Goal: Information Seeking & Learning: Find specific fact

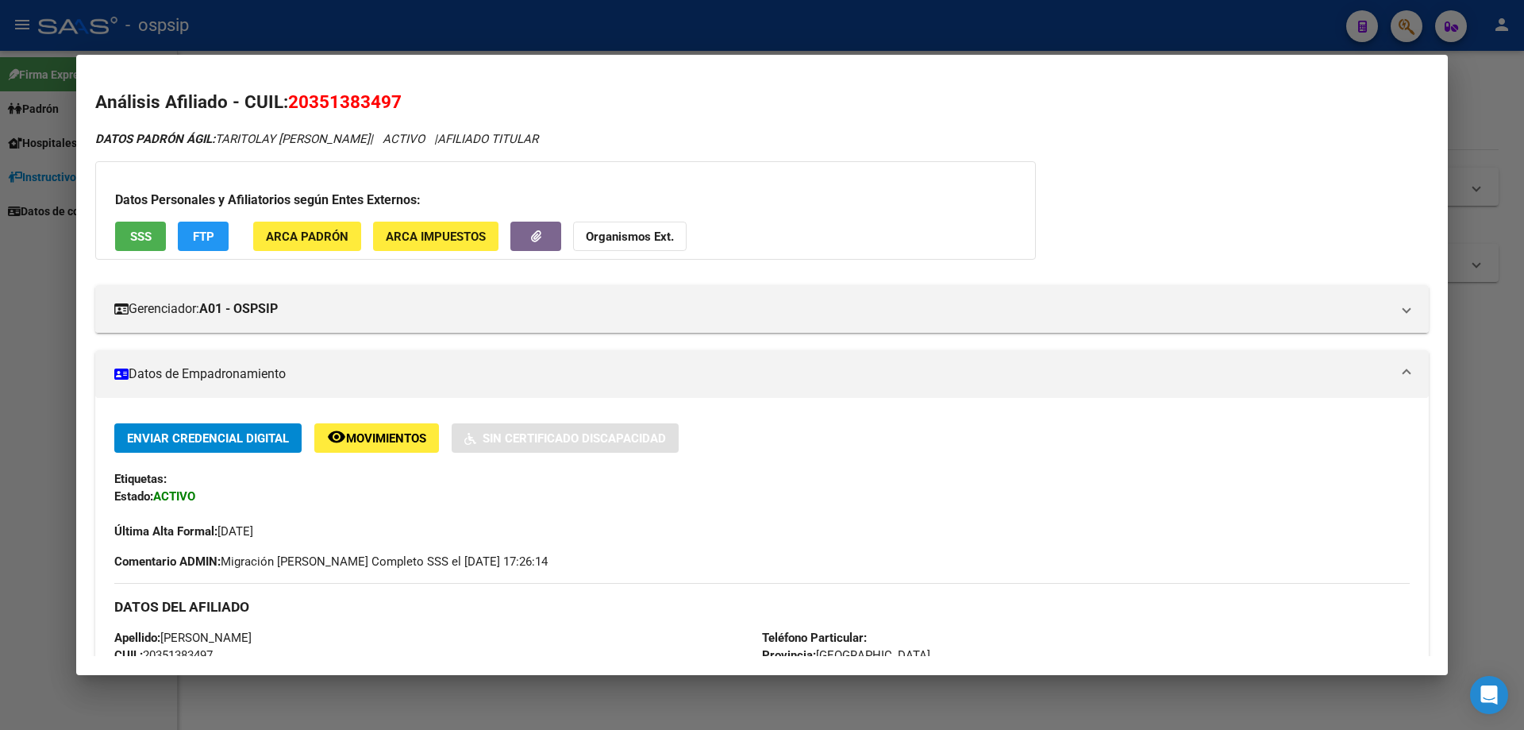
scroll to position [318, 0]
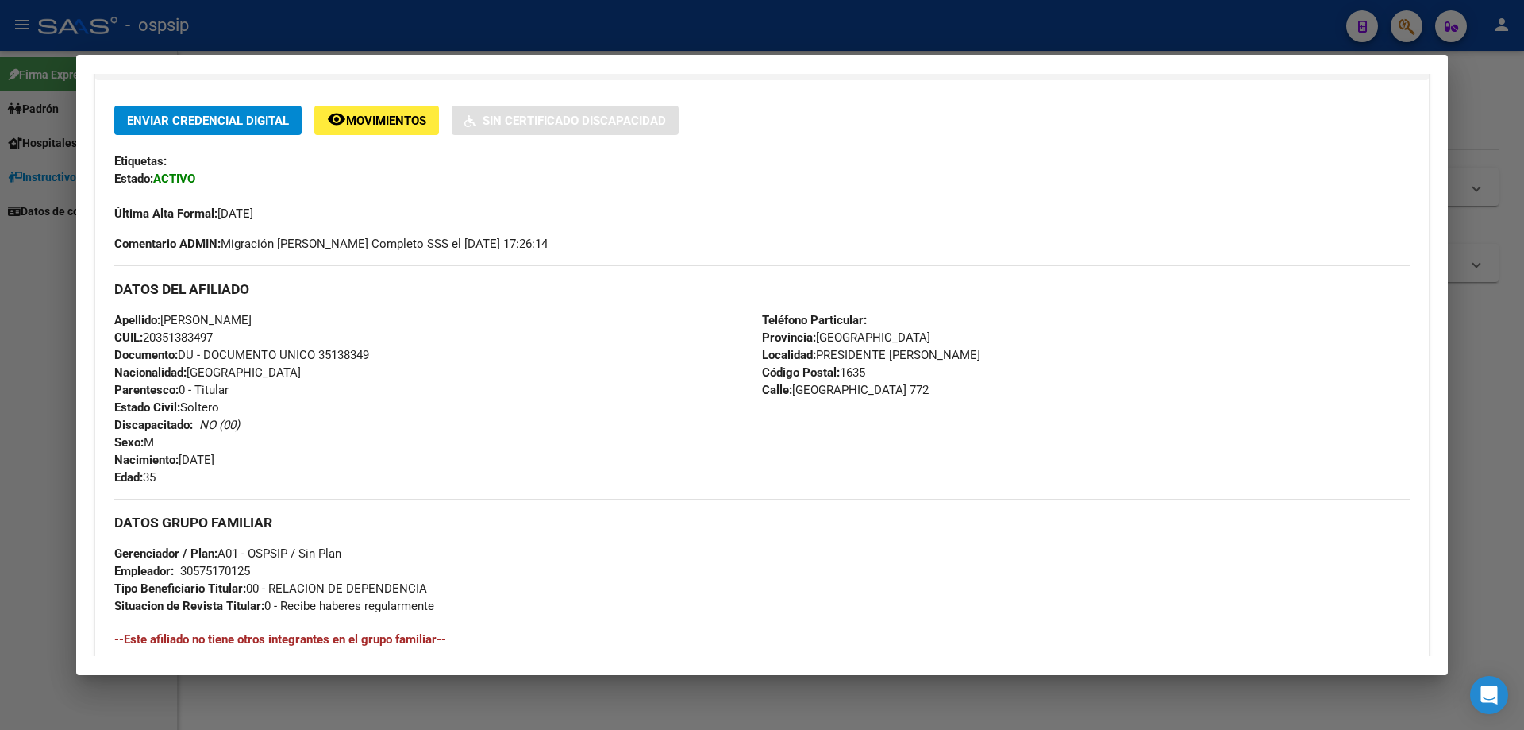
click at [3, 414] on div at bounding box center [762, 365] width 1524 height 730
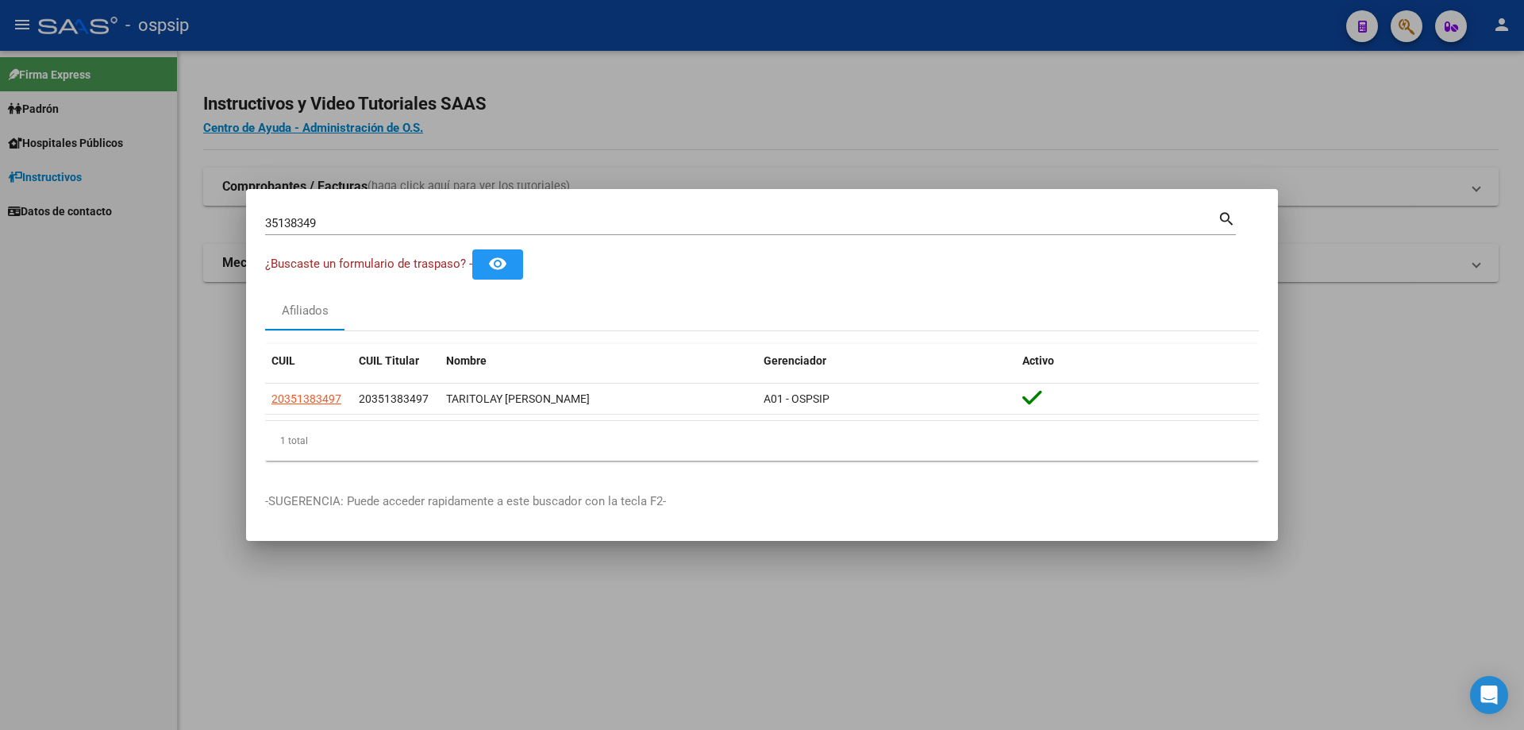
click at [290, 214] on div "35138349 Buscar (apellido, dni, [PERSON_NAME], [PERSON_NAME], cuit, obra social)" at bounding box center [741, 223] width 953 height 24
click at [290, 222] on input "35138349" at bounding box center [741, 223] width 953 height 14
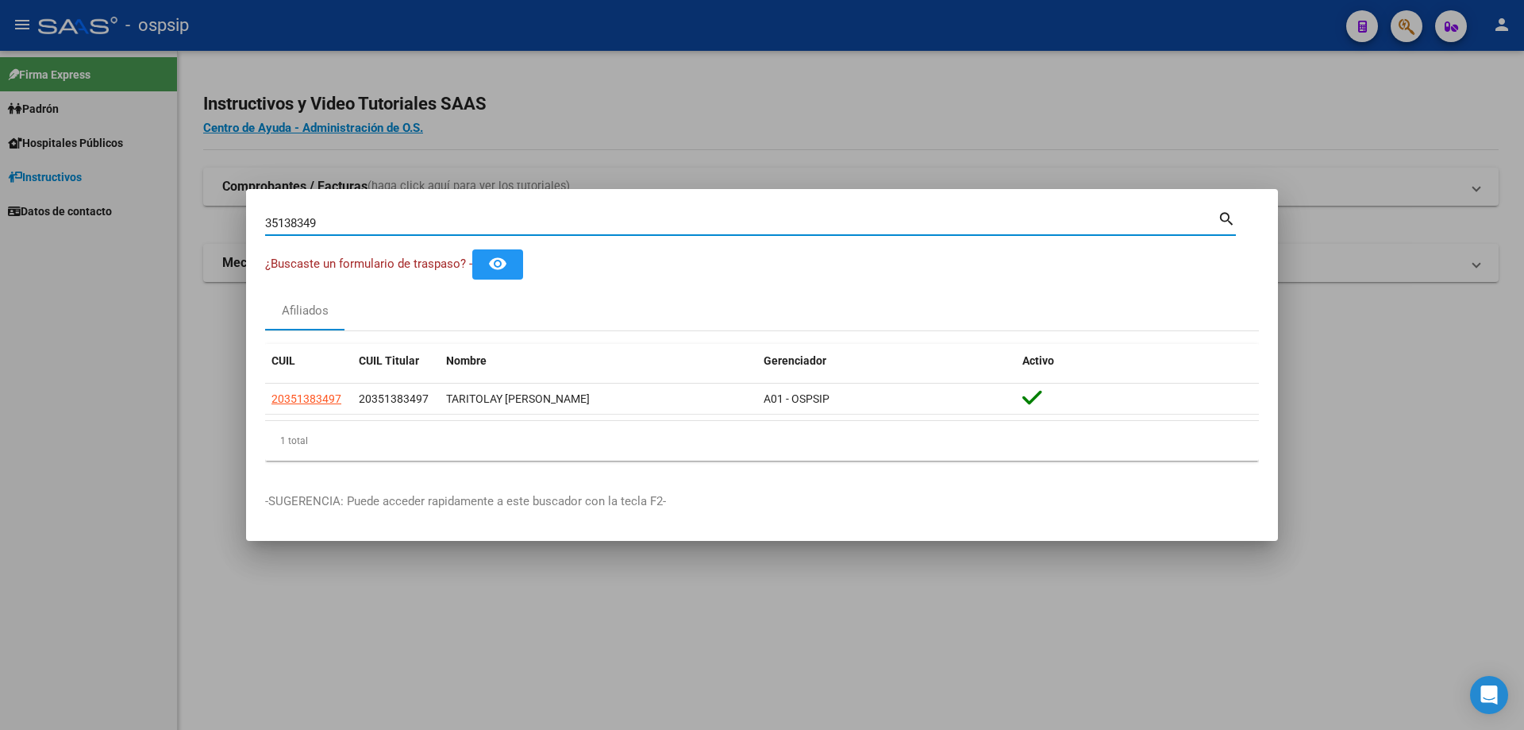
paste input "43047170"
type input "43047170"
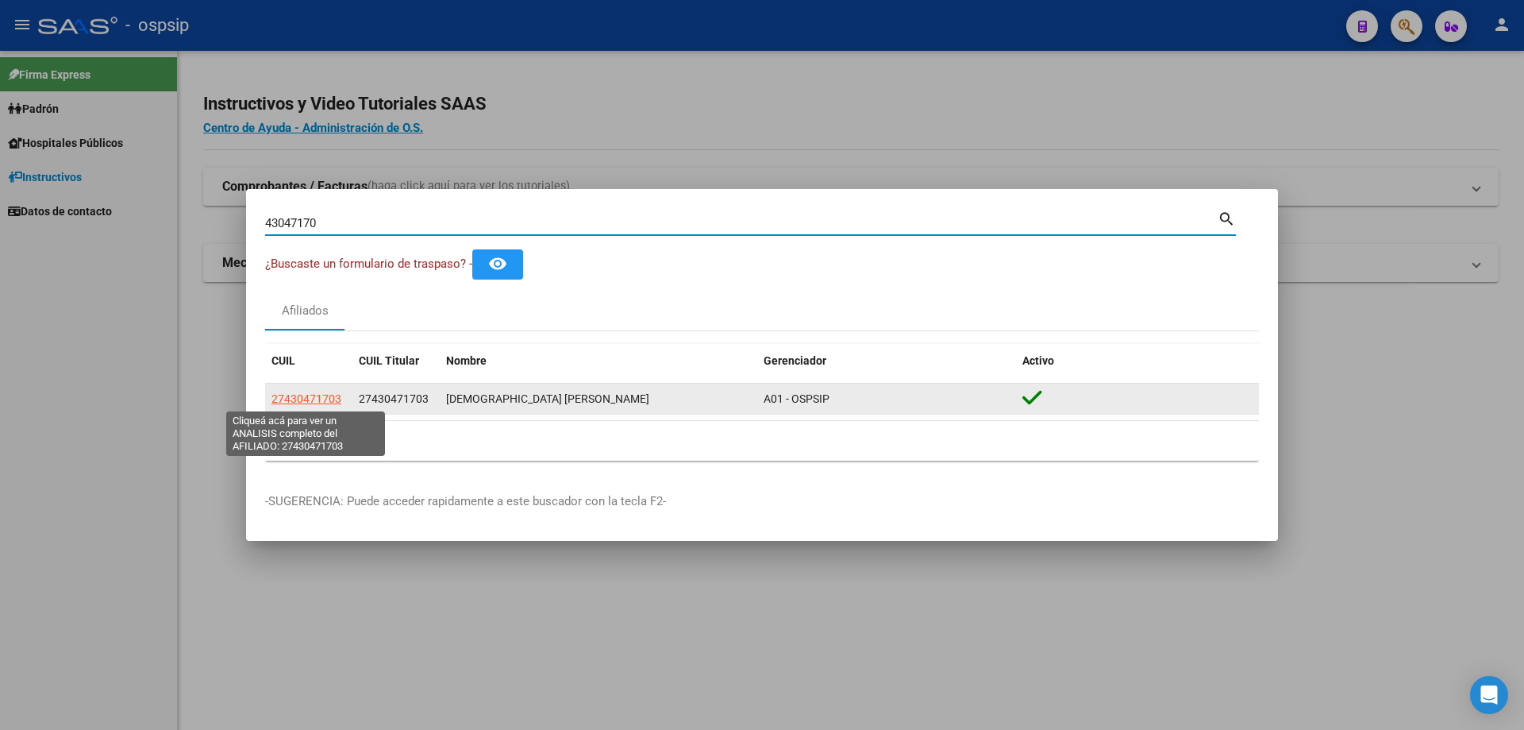
click at [307, 400] on span "27430471703" at bounding box center [306, 398] width 70 height 13
type textarea "27430471703"
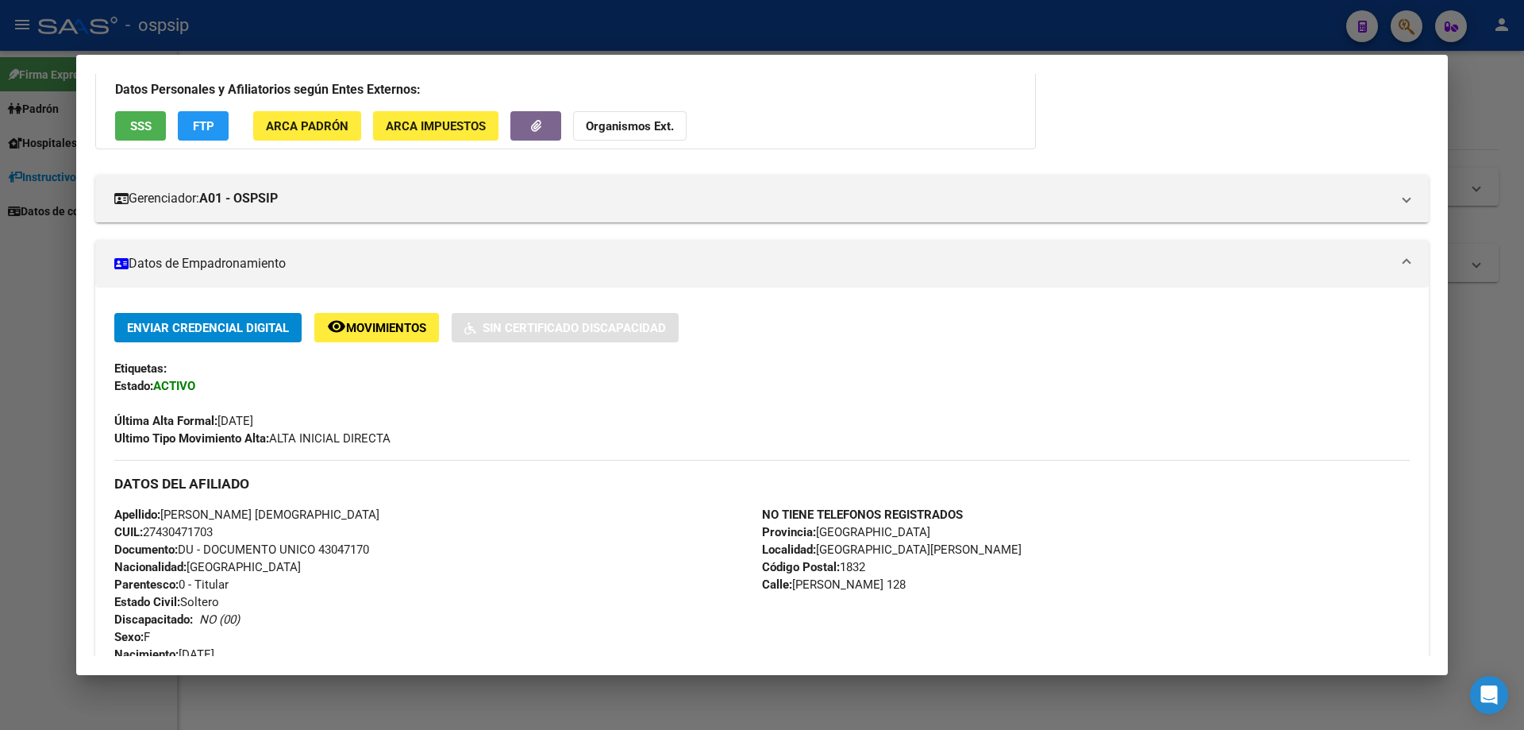
scroll to position [238, 0]
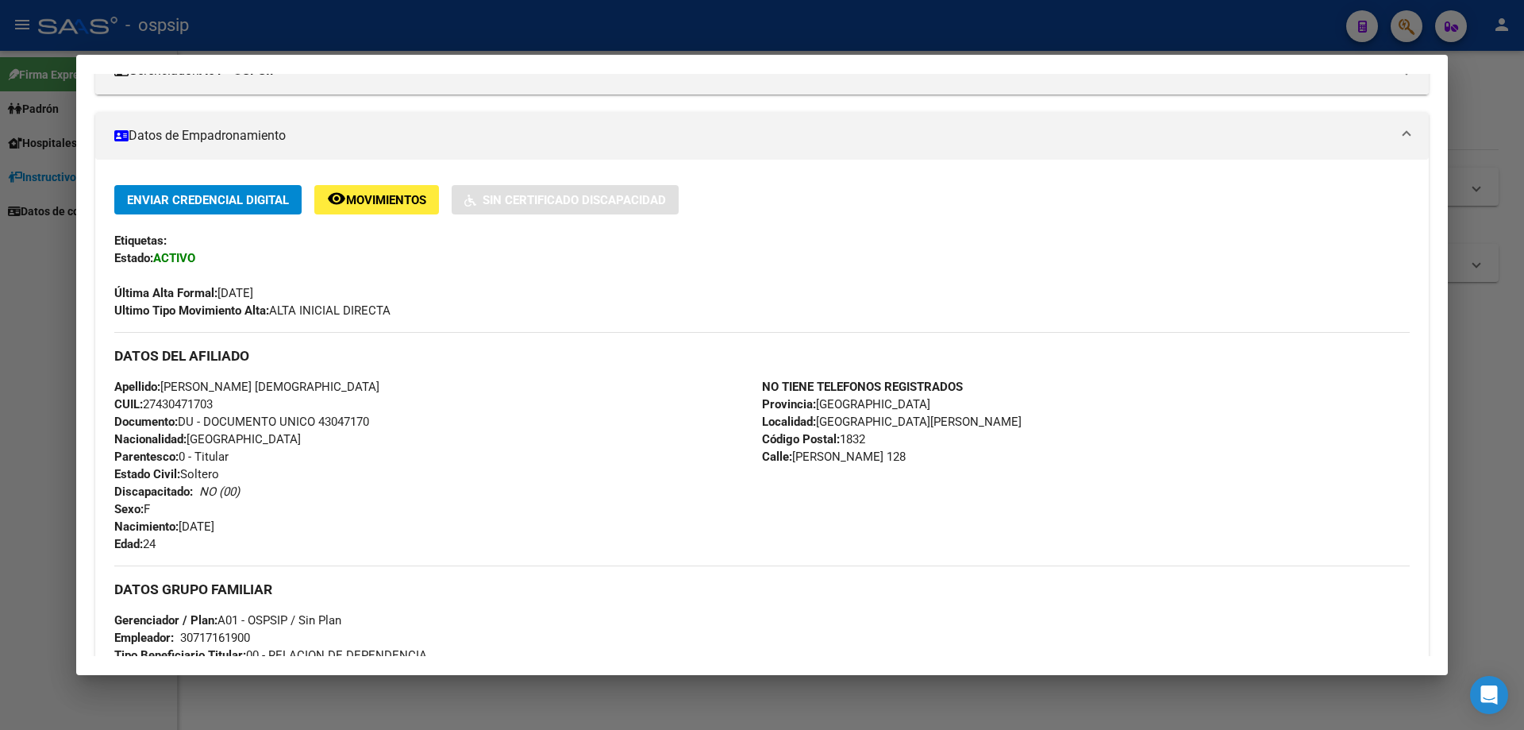
click at [346, 419] on span "Documento: DU - DOCUMENTO UNICO 43047170" at bounding box center [241, 421] width 255 height 14
copy span "43047170"
click at [375, 437] on div "Apellido: [PERSON_NAME] DIOS CUIL: 27430471703 Documento: DU - DOCUMENTO UNICO …" at bounding box center [438, 465] width 648 height 175
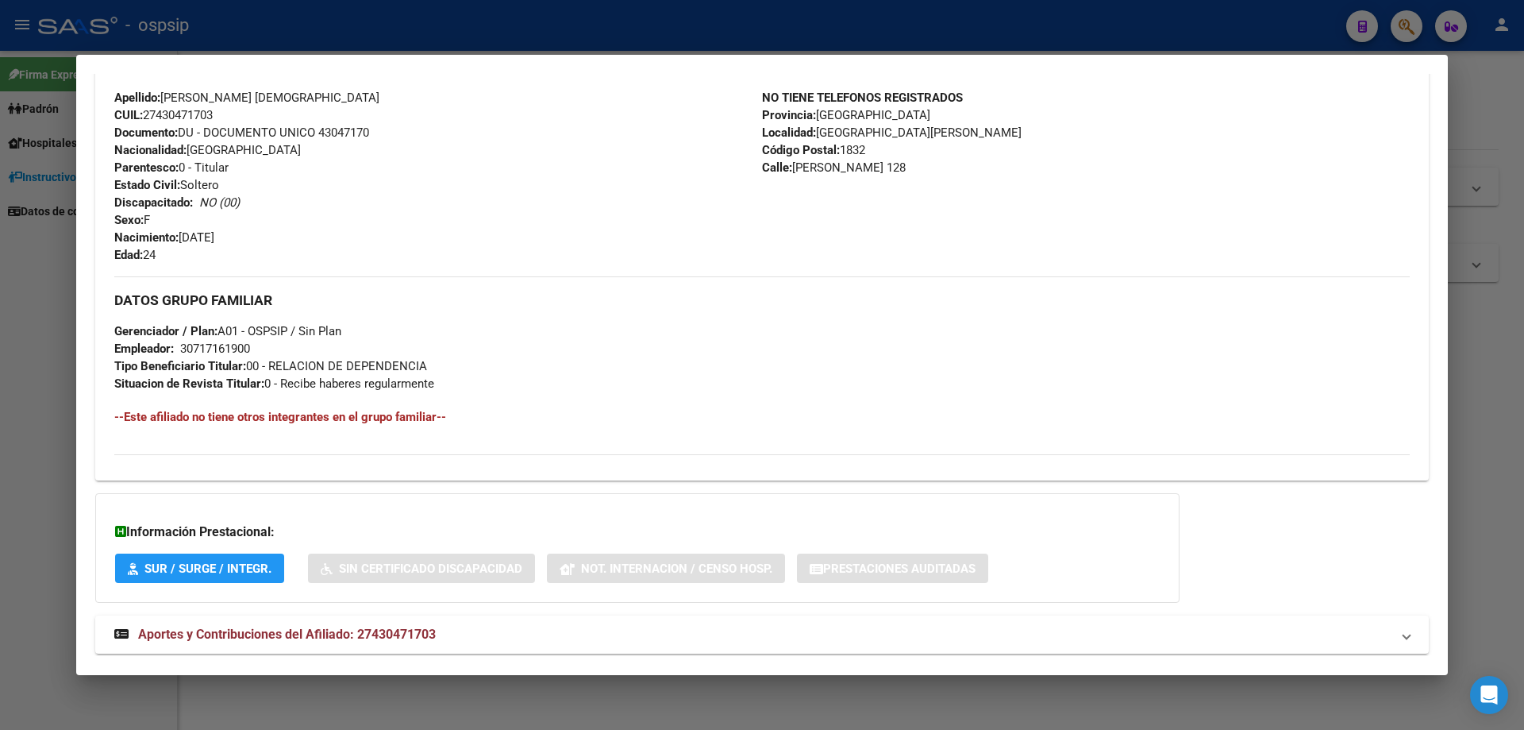
scroll to position [556, 0]
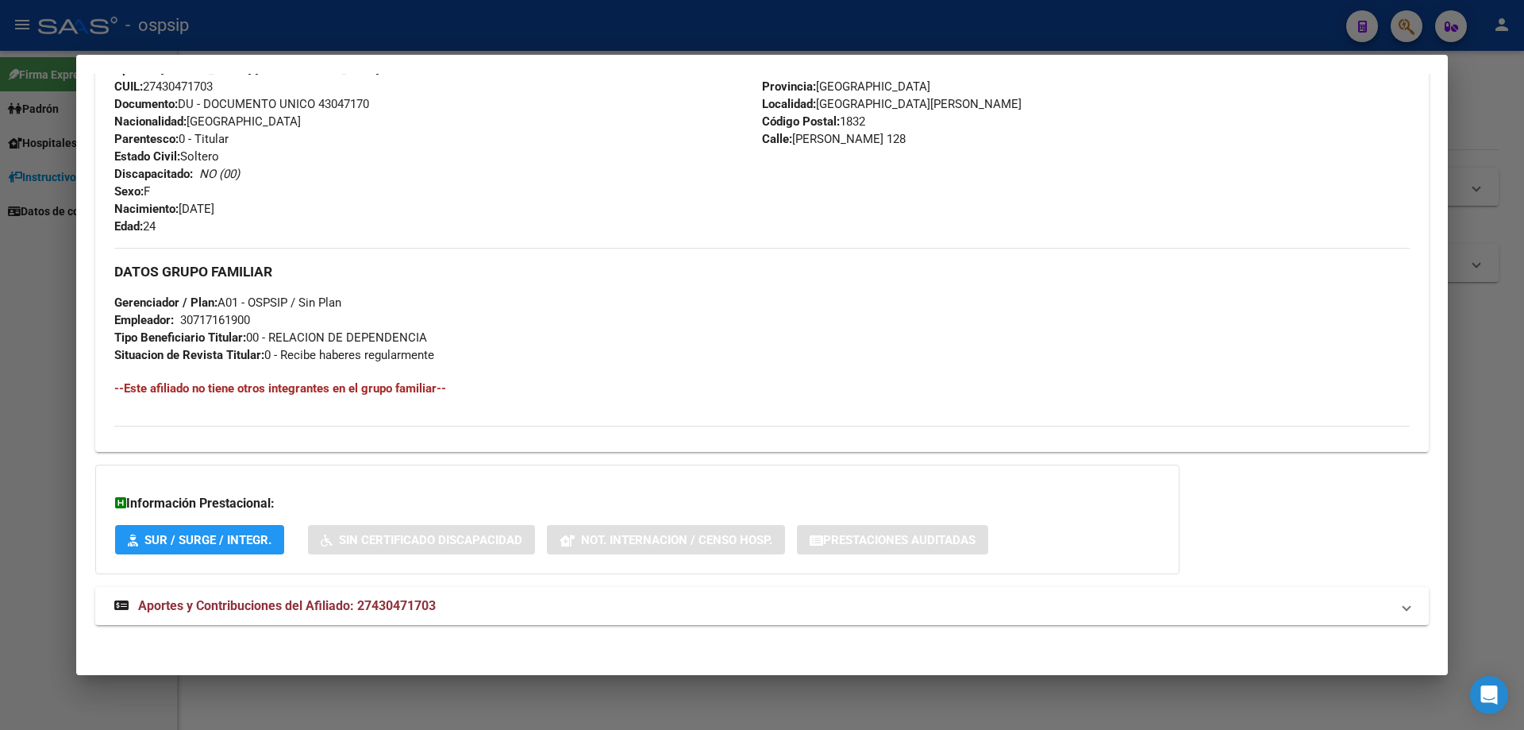
drag, startPoint x: 264, startPoint y: 618, endPoint x: 264, endPoint y: 635, distance: 17.5
click at [265, 634] on div "DATOS [PERSON_NAME] ÁGIL: DIOS [PERSON_NAME] | ACTIVO | AFILIADO TITULAR Datos …" at bounding box center [762, 109] width 1334 height 1068
click at [293, 608] on span "Aportes y Contribuciones del Afiliado: 27430471703" at bounding box center [287, 605] width 298 height 15
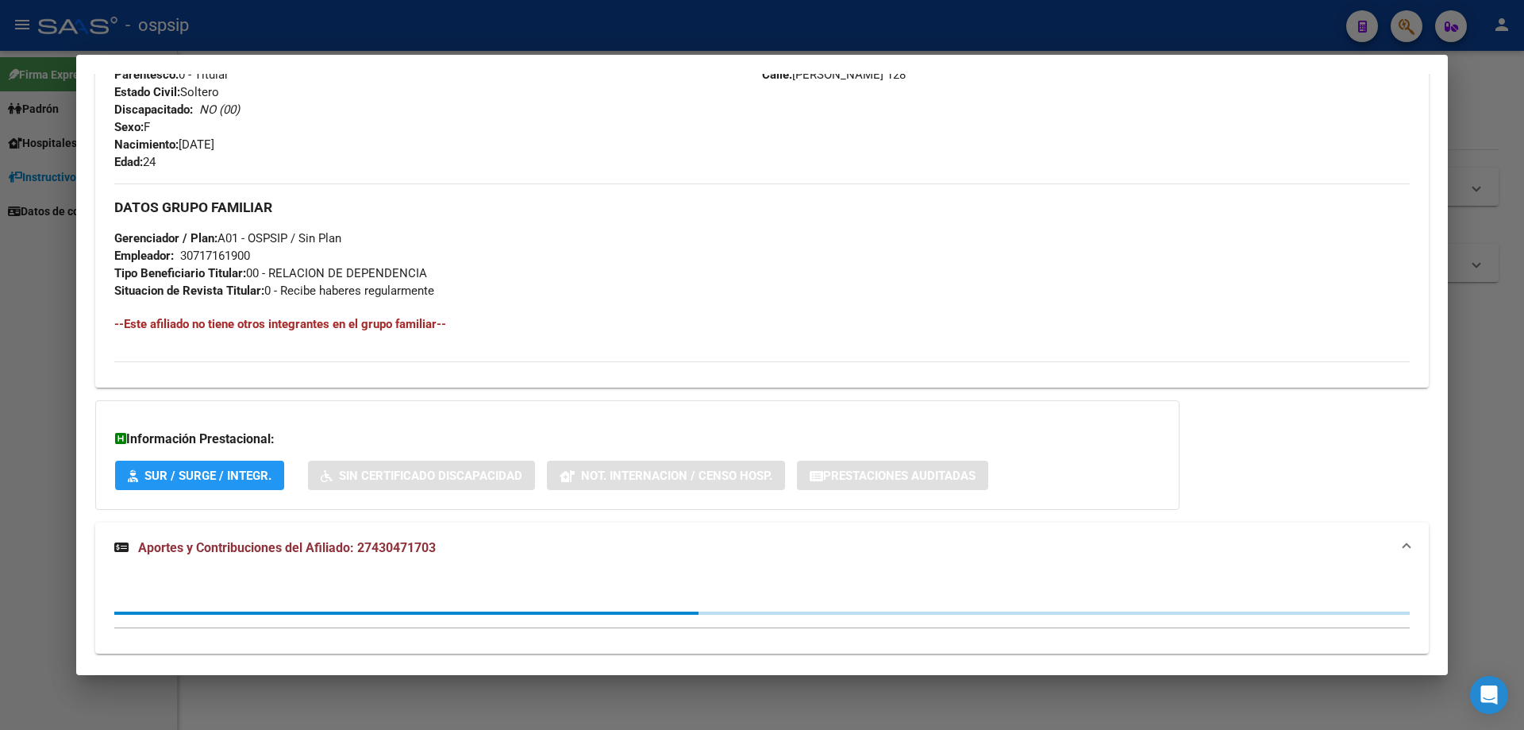
scroll to position [653, 0]
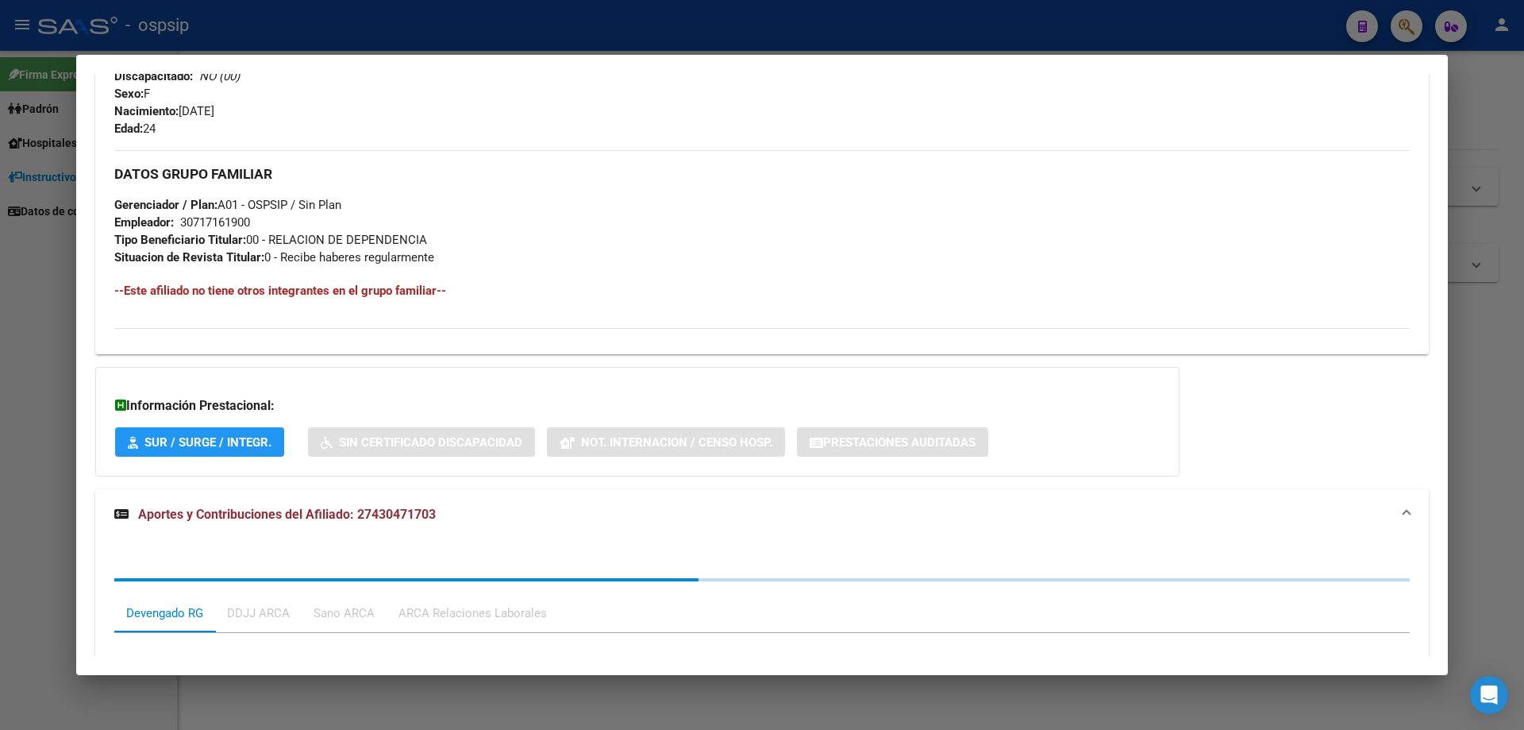
click at [582, 547] on div "Devengado RG DDJJ ARCA Sano ARCA ARCA Relaciones Laborales Filtros Período Desd…" at bounding box center [762, 733] width 1334 height 386
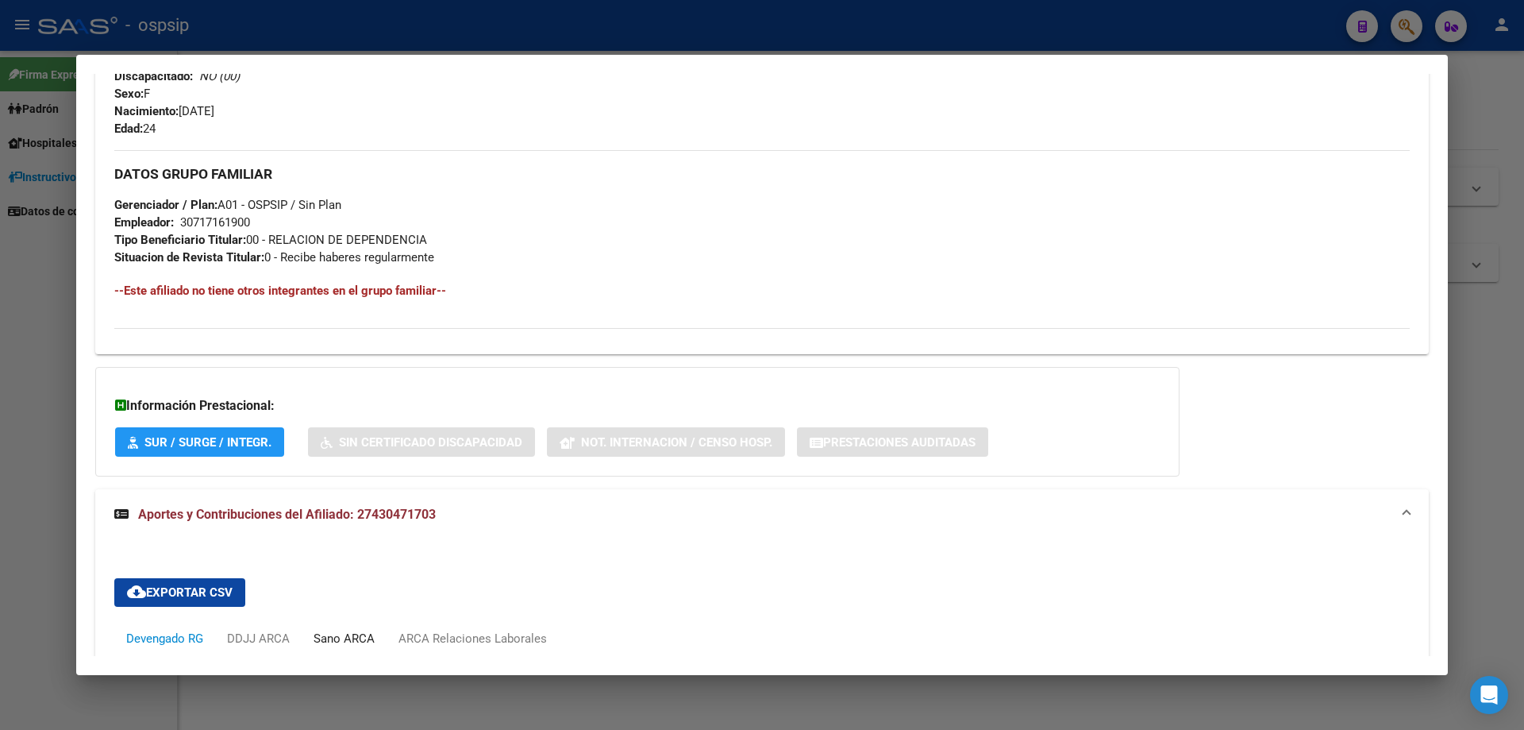
click at [363, 629] on div "Sano ARCA" at bounding box center [344, 638] width 85 height 38
click at [269, 621] on div "DDJJ ARCA" at bounding box center [258, 638] width 87 height 38
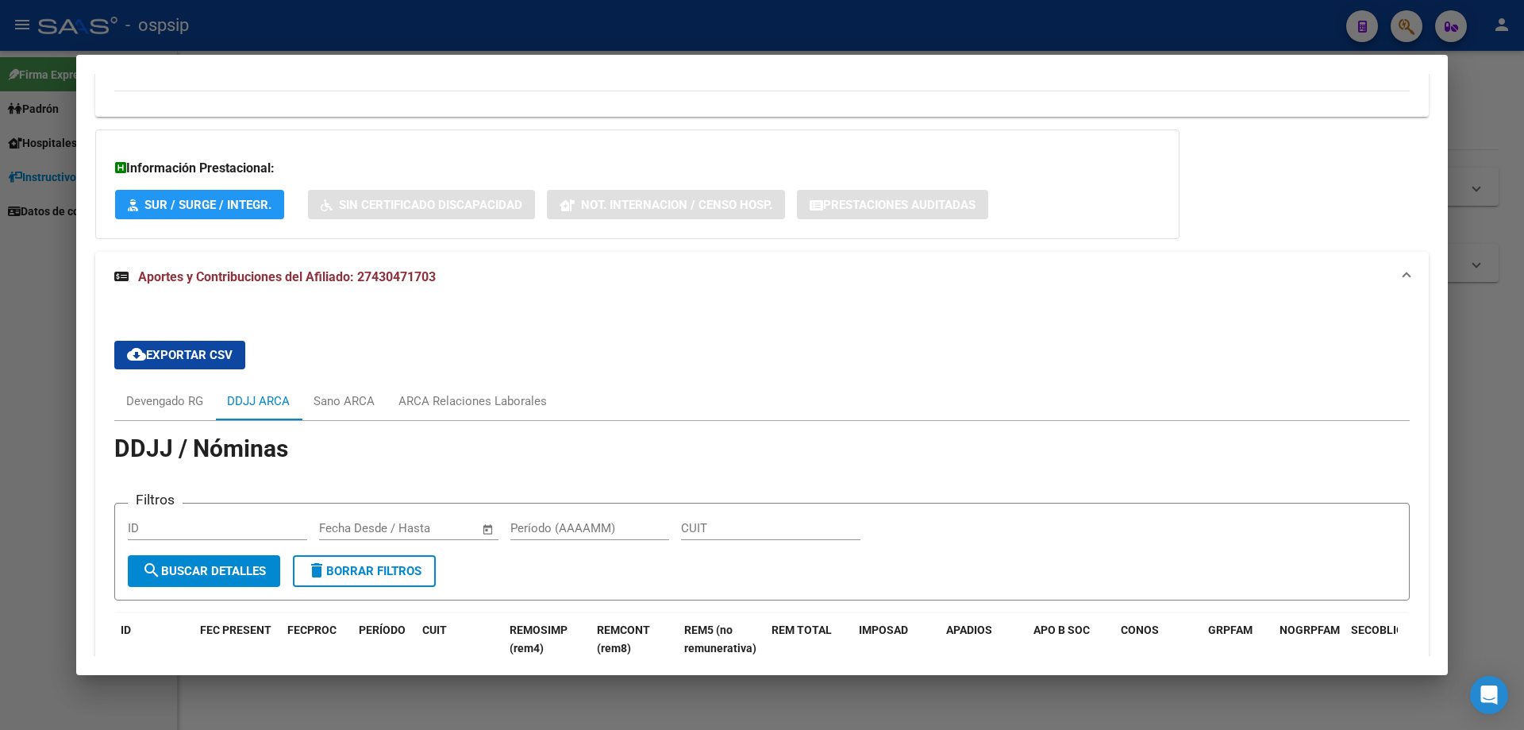
scroll to position [1050, 0]
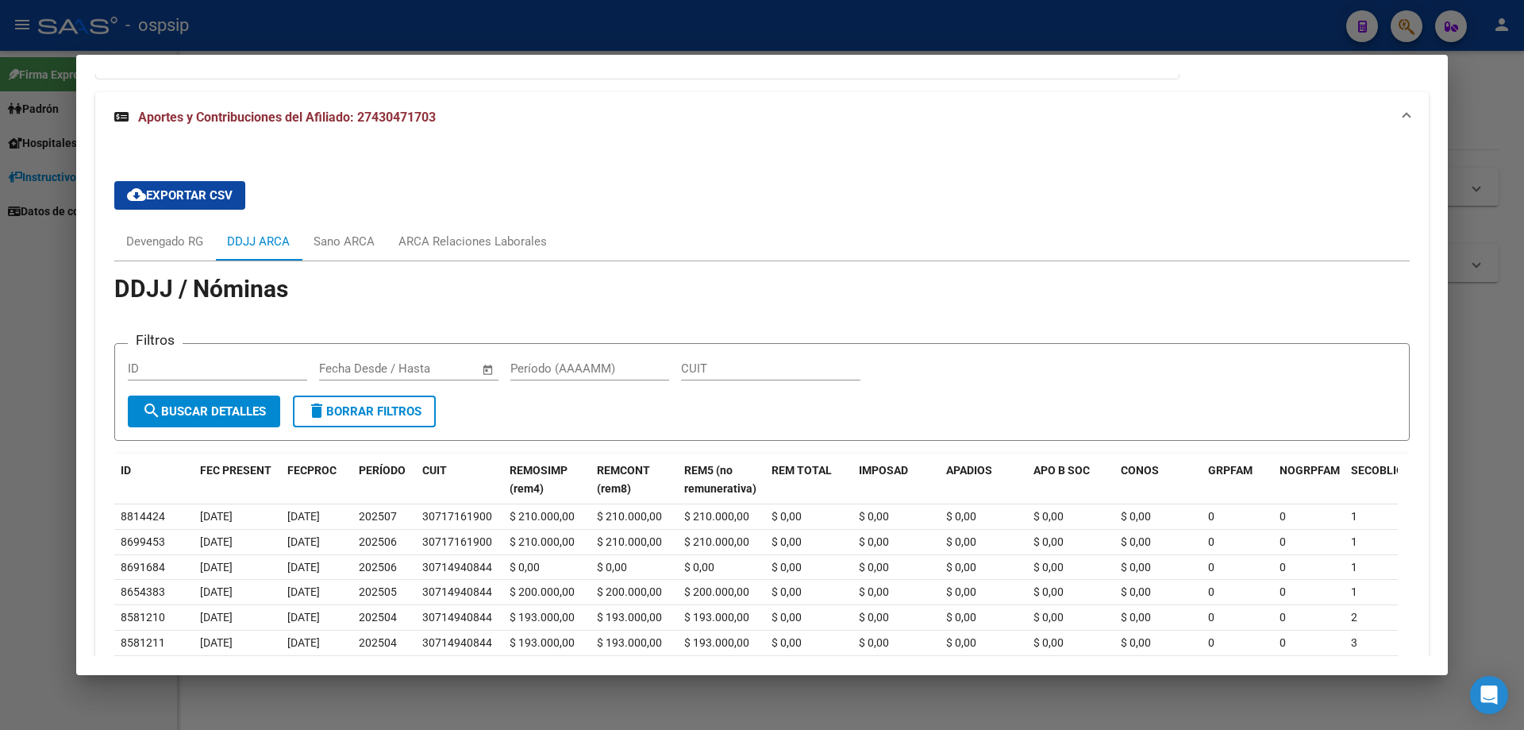
click at [0, 314] on div at bounding box center [762, 365] width 1524 height 730
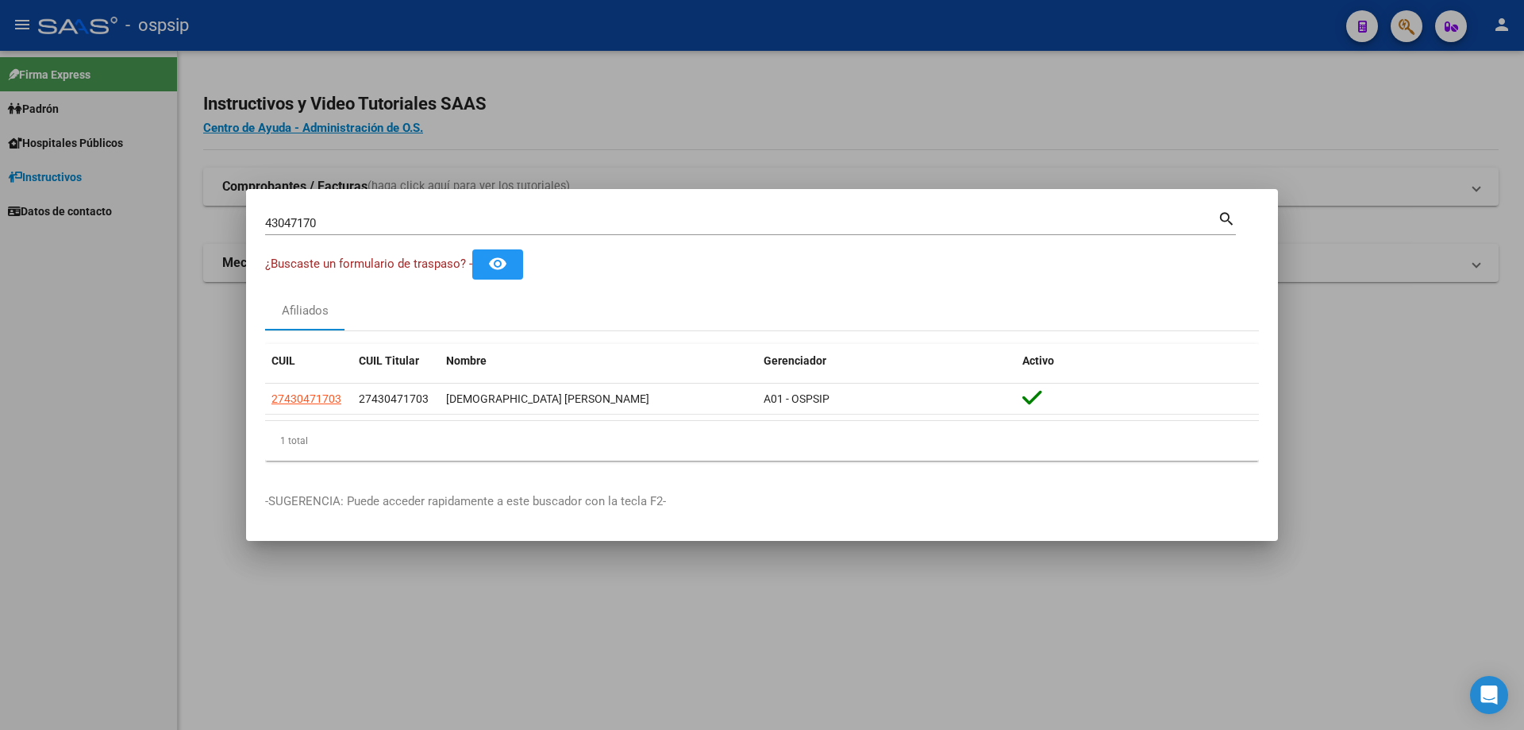
click at [339, 225] on input "43047170" at bounding box center [741, 223] width 953 height 14
paste input "93979761"
type input "93979761"
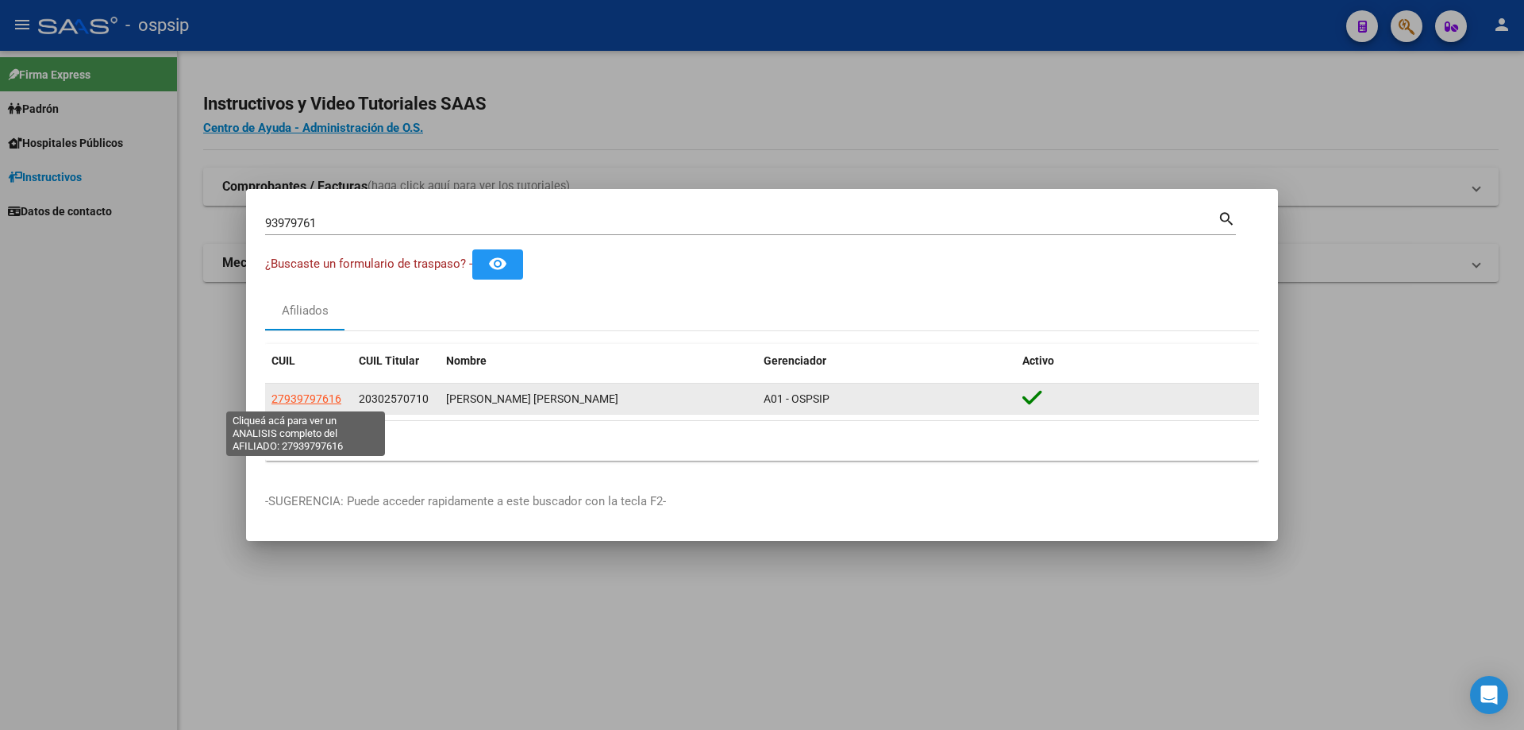
click at [317, 397] on span "27939797616" at bounding box center [306, 398] width 70 height 13
type textarea "27939797616"
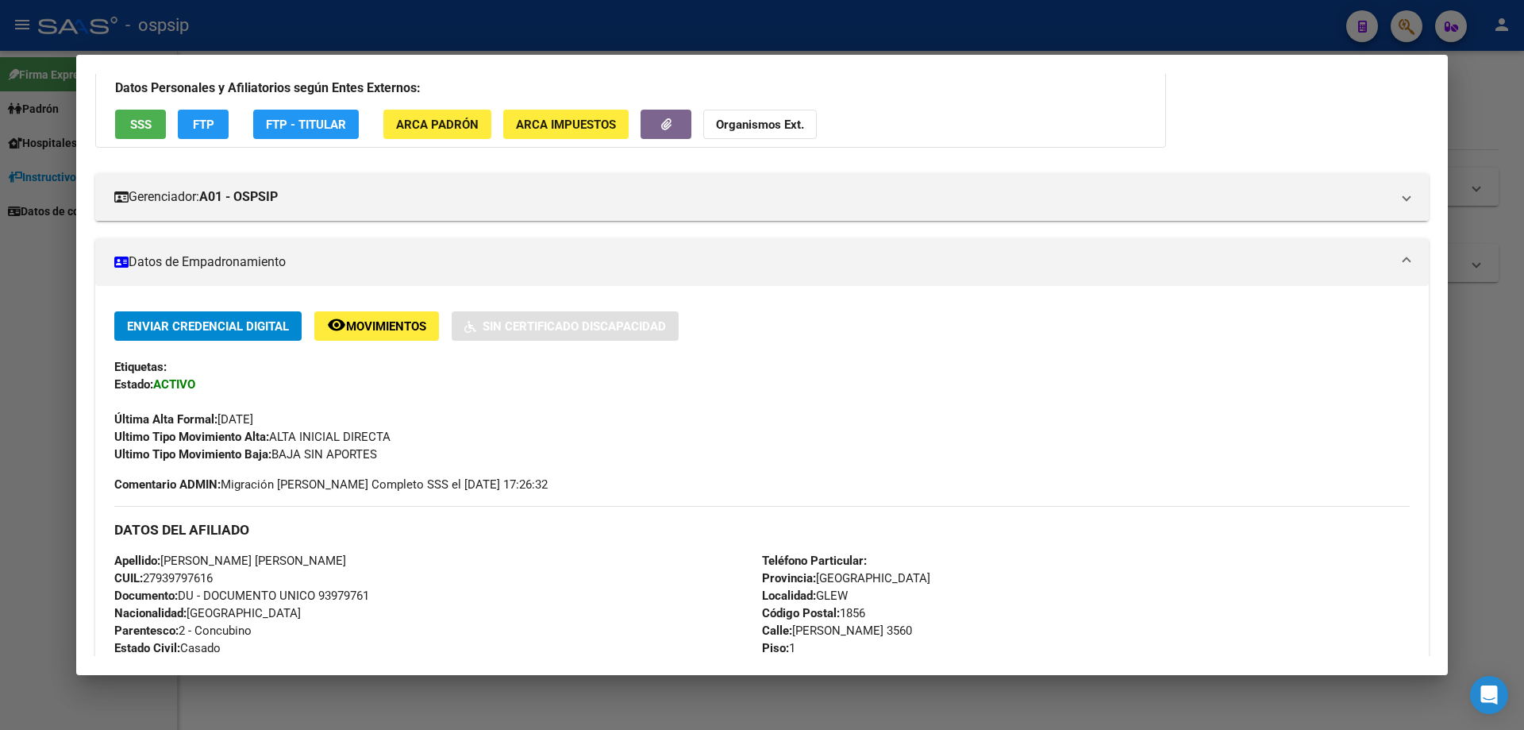
scroll to position [148, 0]
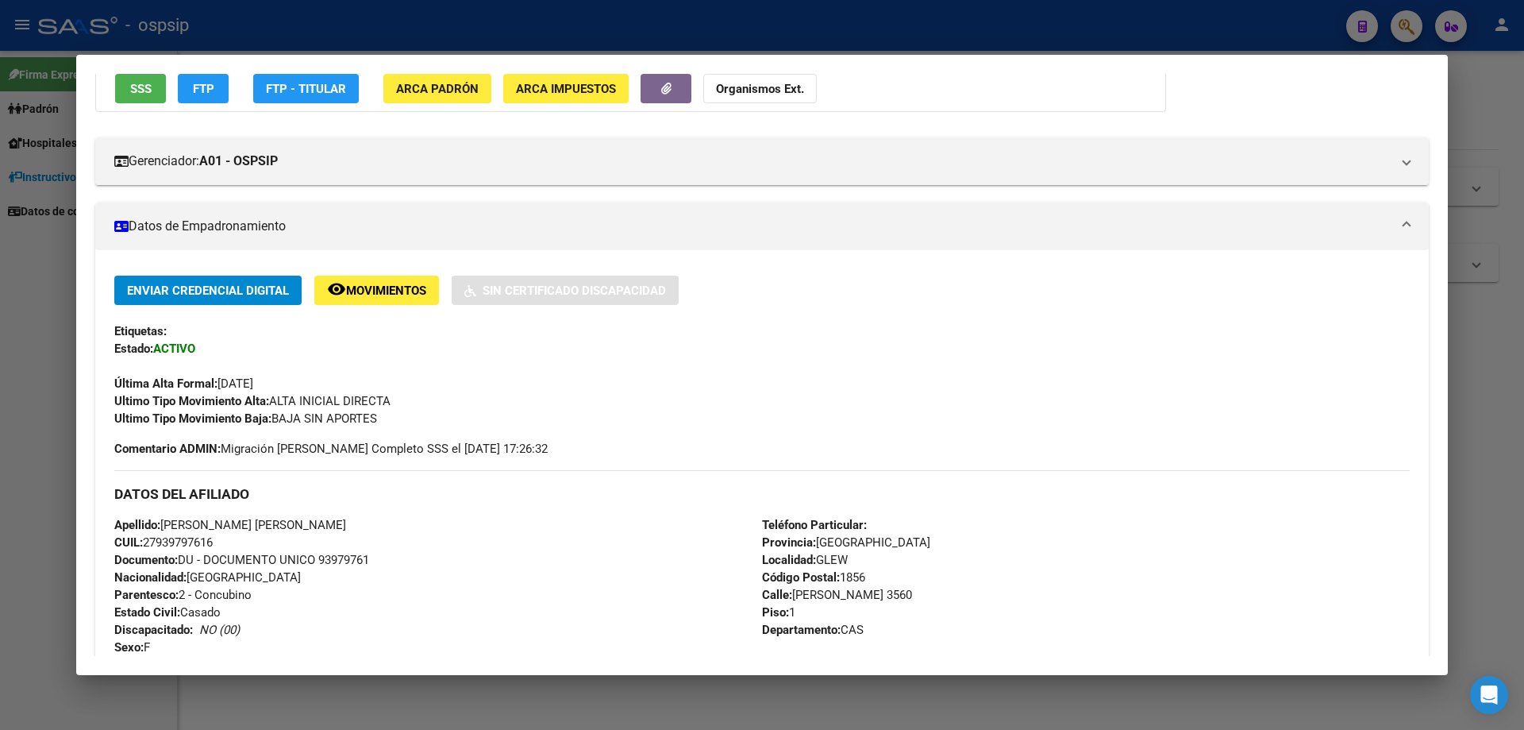
click at [352, 558] on span "Documento: DU - DOCUMENTO UNICO 93979761" at bounding box center [241, 559] width 255 height 14
copy span "93979761"
click at [402, 394] on div "Ultimo Tipo Movimiento Alta: ALTA INICIAL DIRECTA" at bounding box center [761, 400] width 1295 height 17
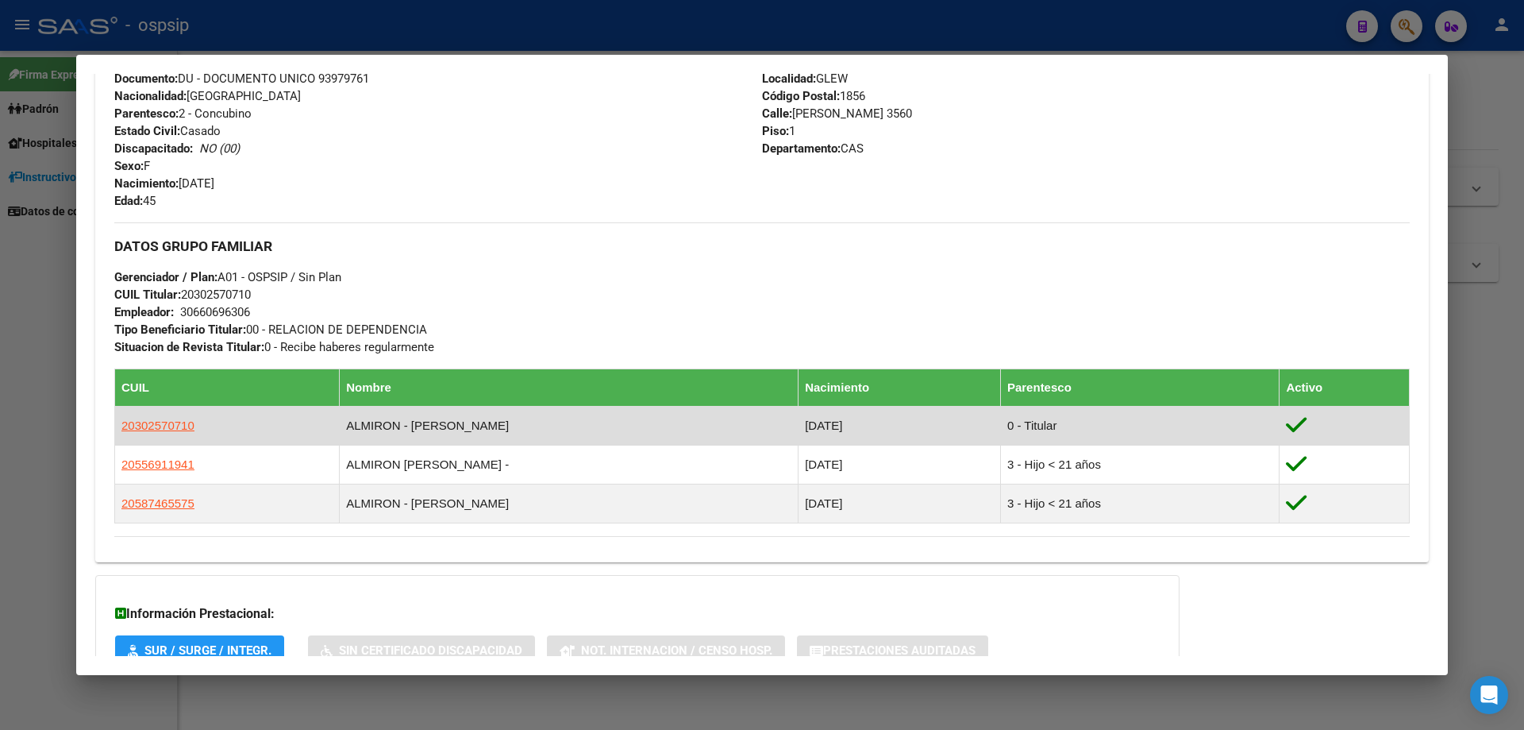
scroll to position [782, 0]
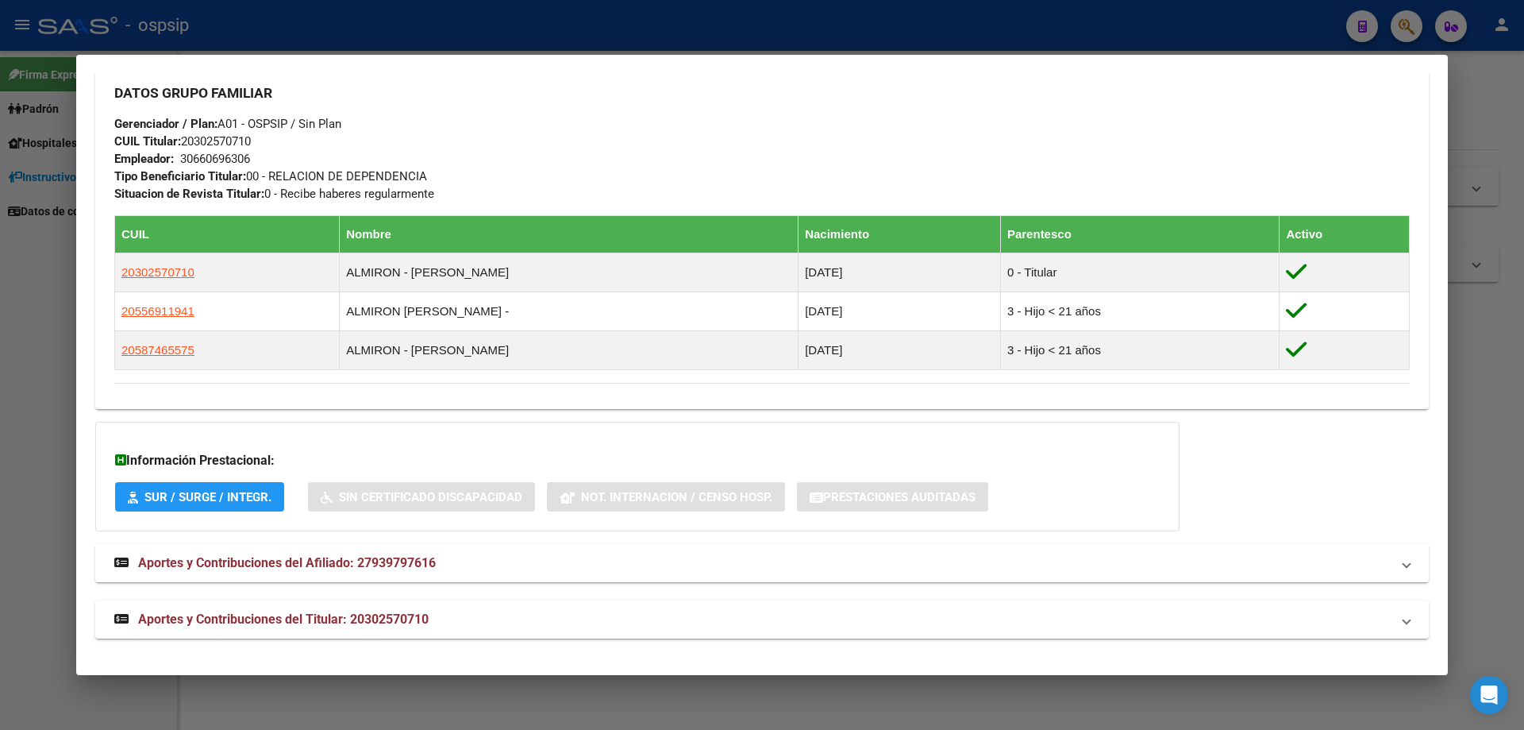
click at [391, 608] on mat-expansion-panel-header "Aportes y Contribuciones del Titular: 20302570710" at bounding box center [762, 619] width 1334 height 38
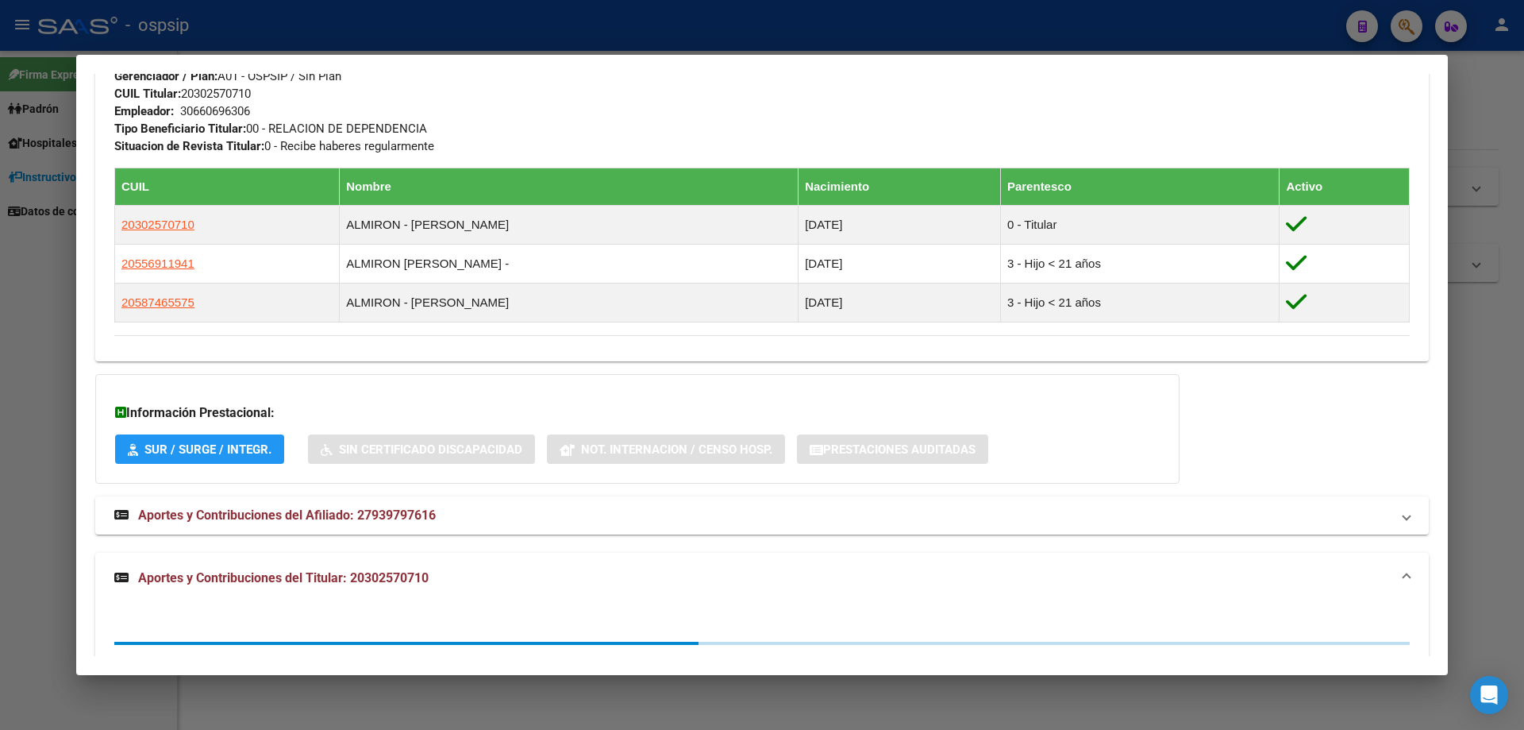
scroll to position [875, 0]
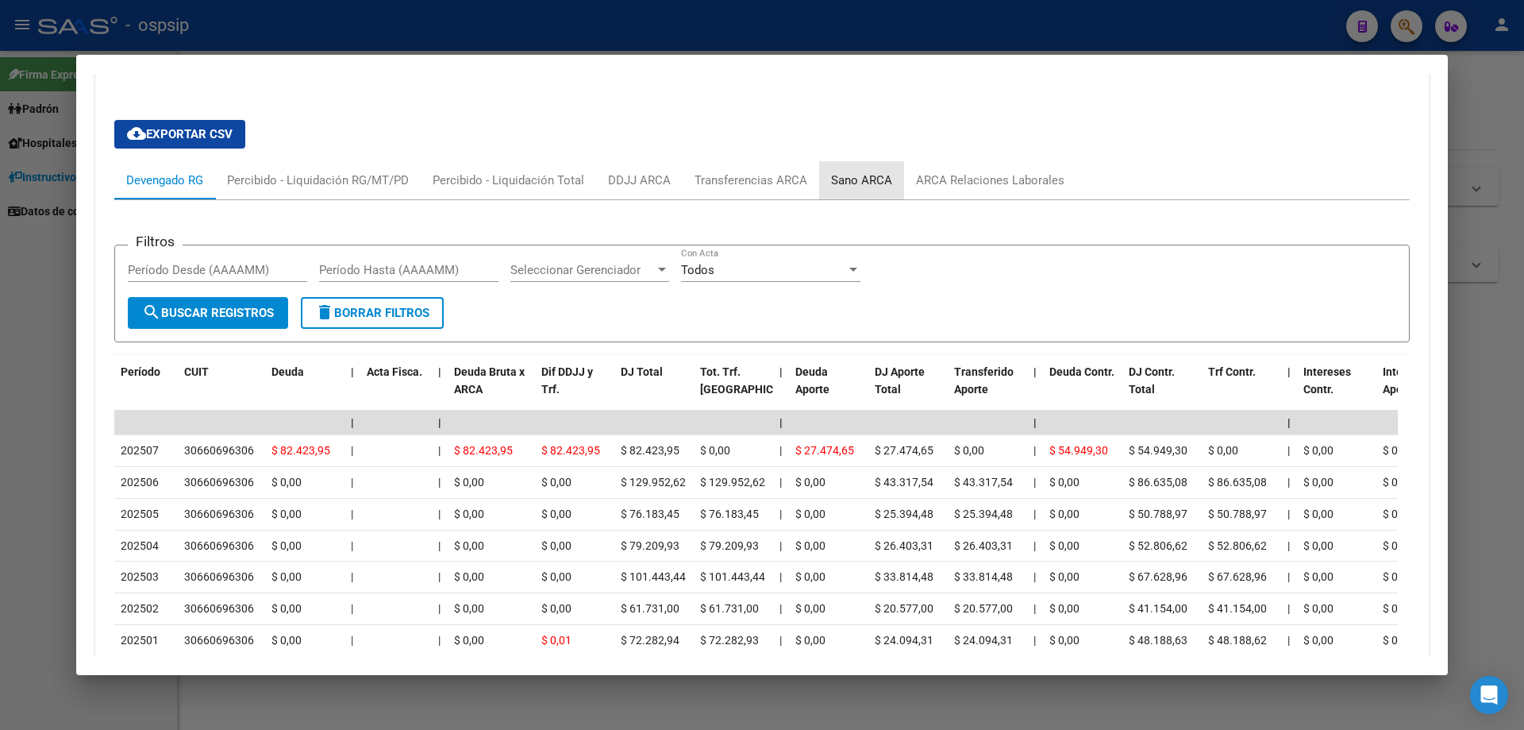
click at [853, 172] on div "Sano ARCA" at bounding box center [861, 179] width 61 height 17
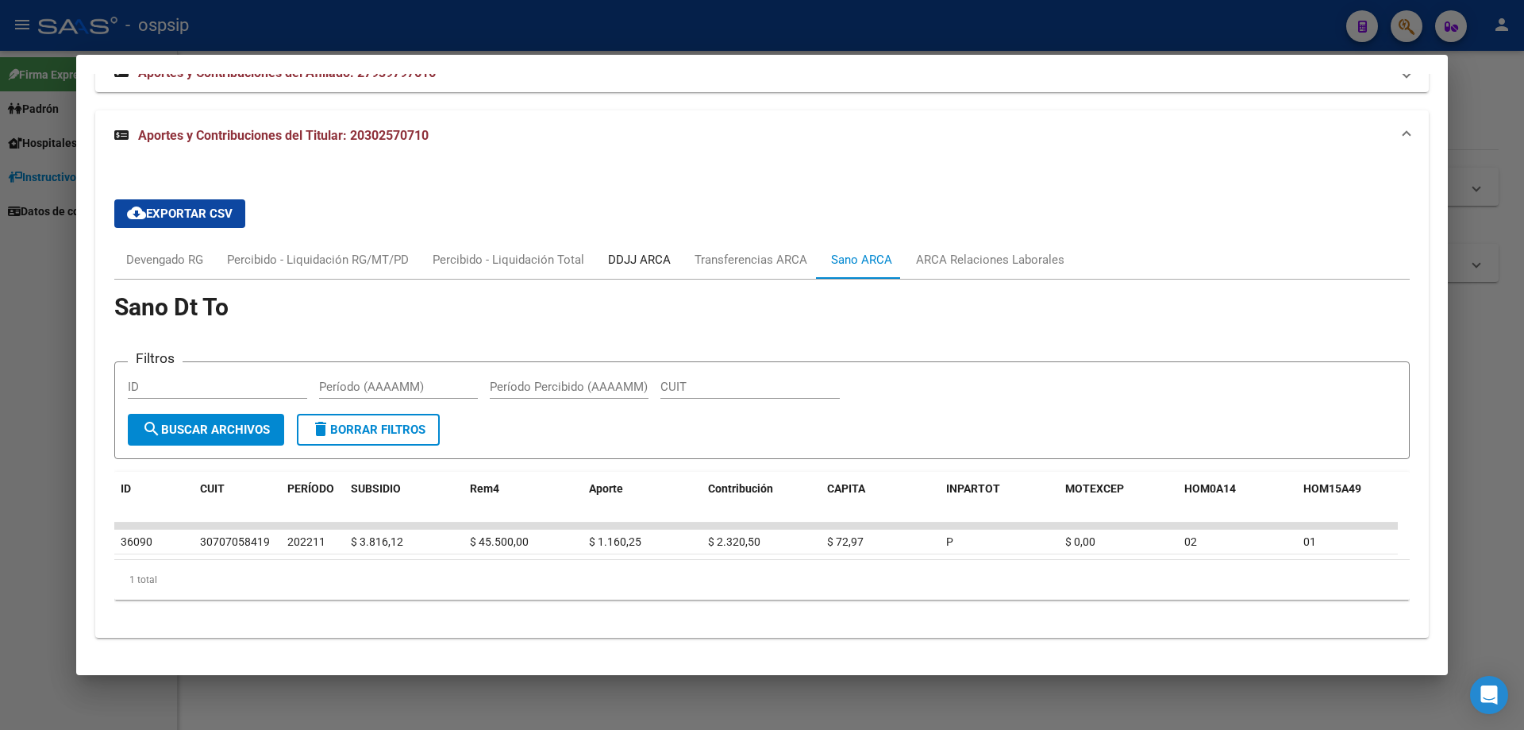
click at [600, 251] on div "DDJJ ARCA" at bounding box center [639, 260] width 87 height 38
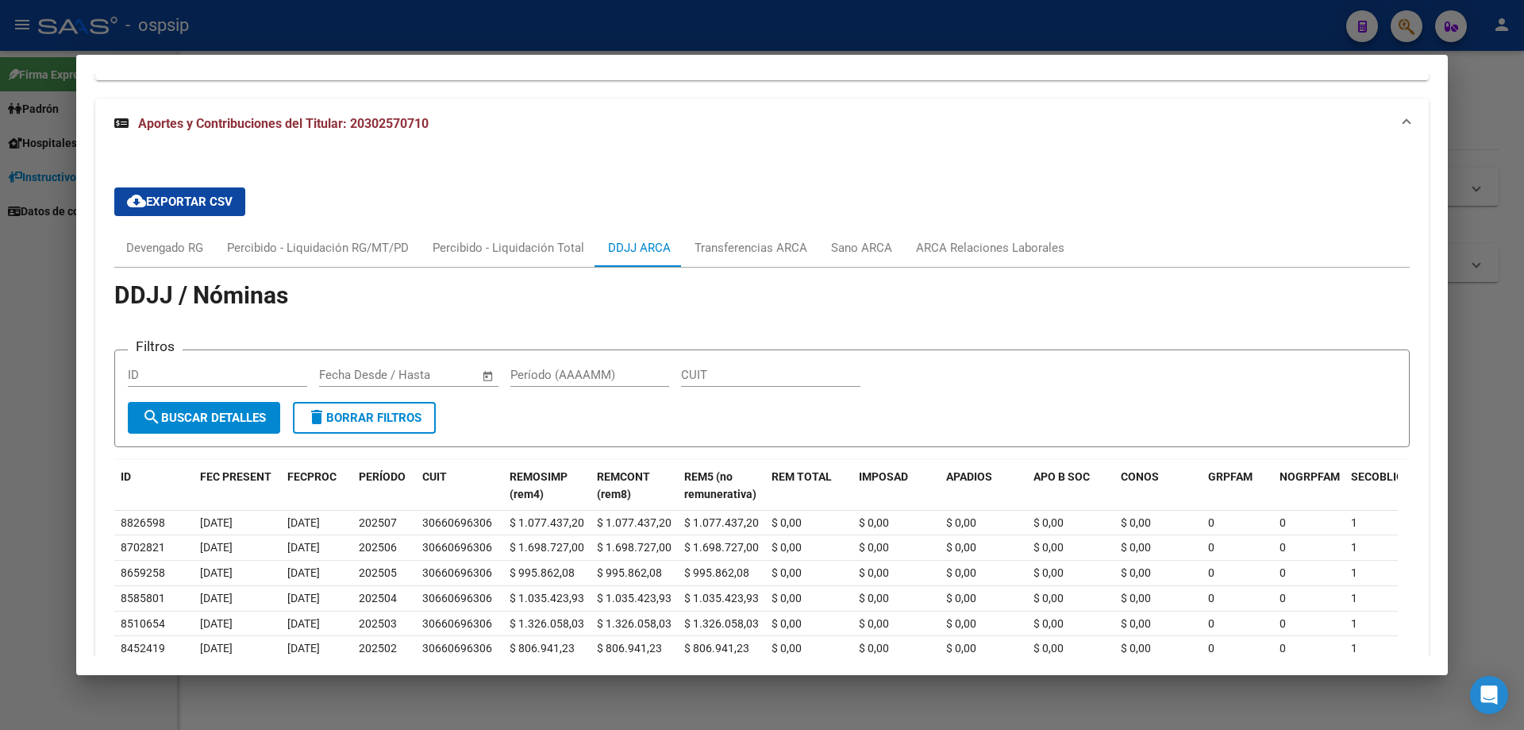
scroll to position [1363, 0]
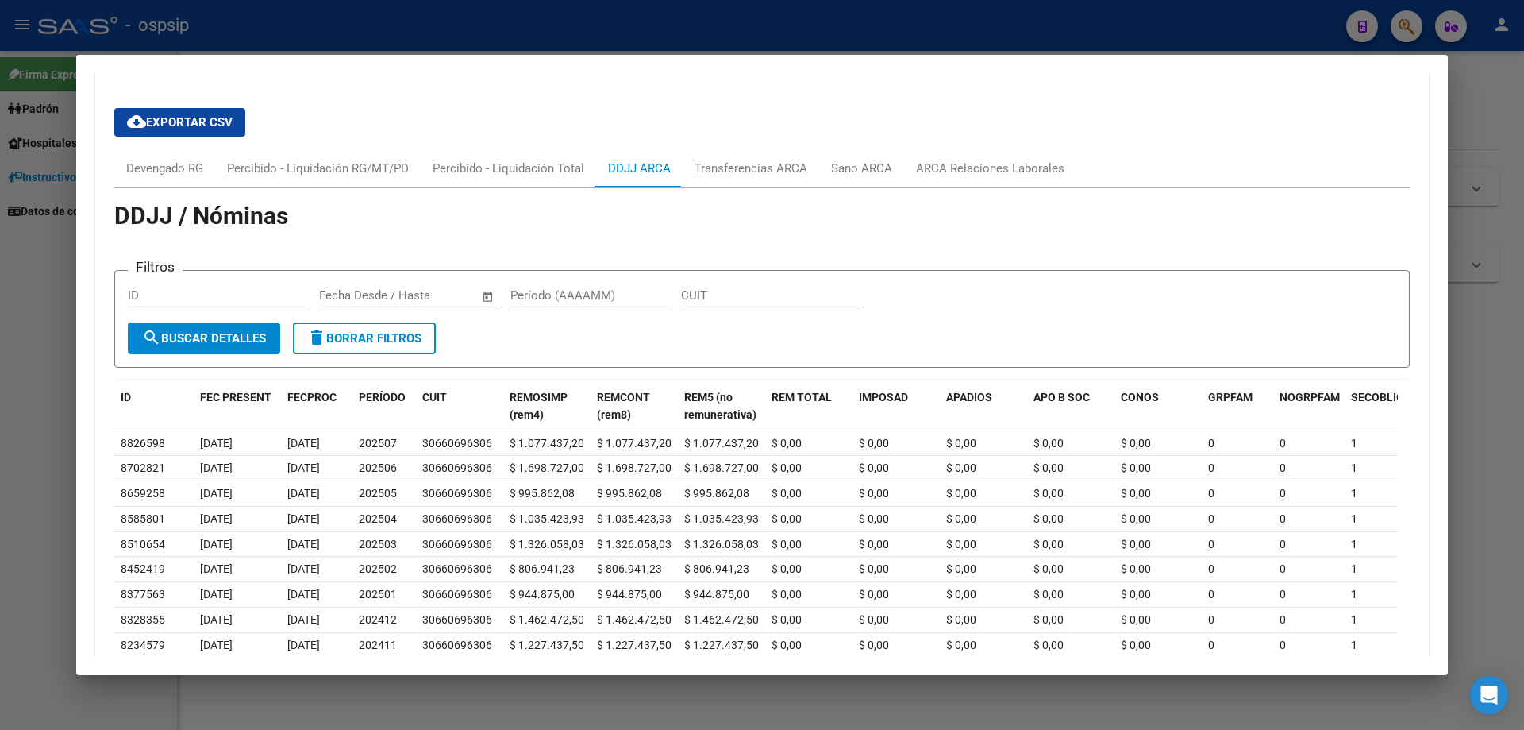
click at [0, 509] on div at bounding box center [762, 365] width 1524 height 730
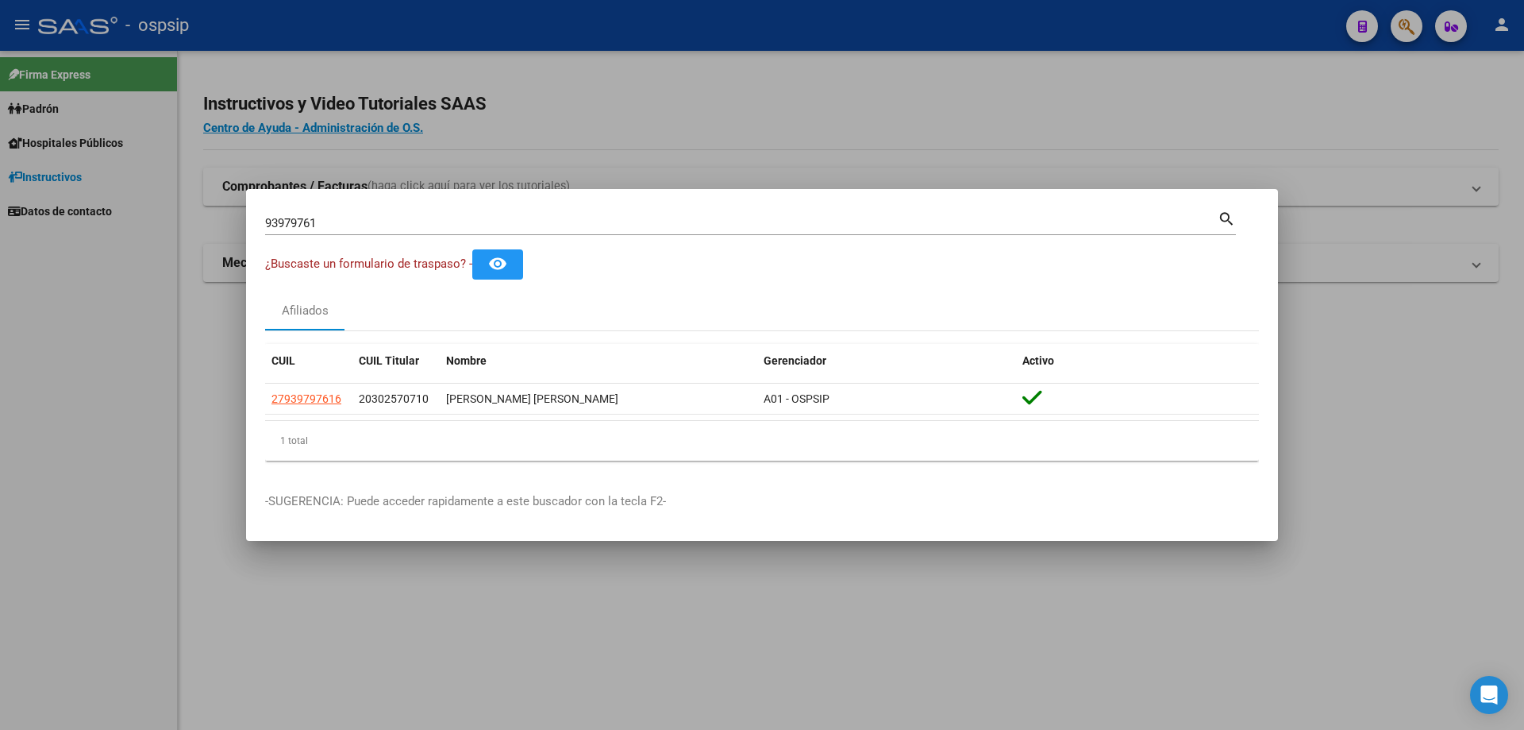
click at [294, 234] on div "93979761 Buscar (apellido, dni, [PERSON_NAME], [PERSON_NAME], cuit, obra social)" at bounding box center [741, 223] width 953 height 24
click at [333, 220] on input "93979761" at bounding box center [741, 223] width 953 height 14
paste input "16557692"
type input "16557692"
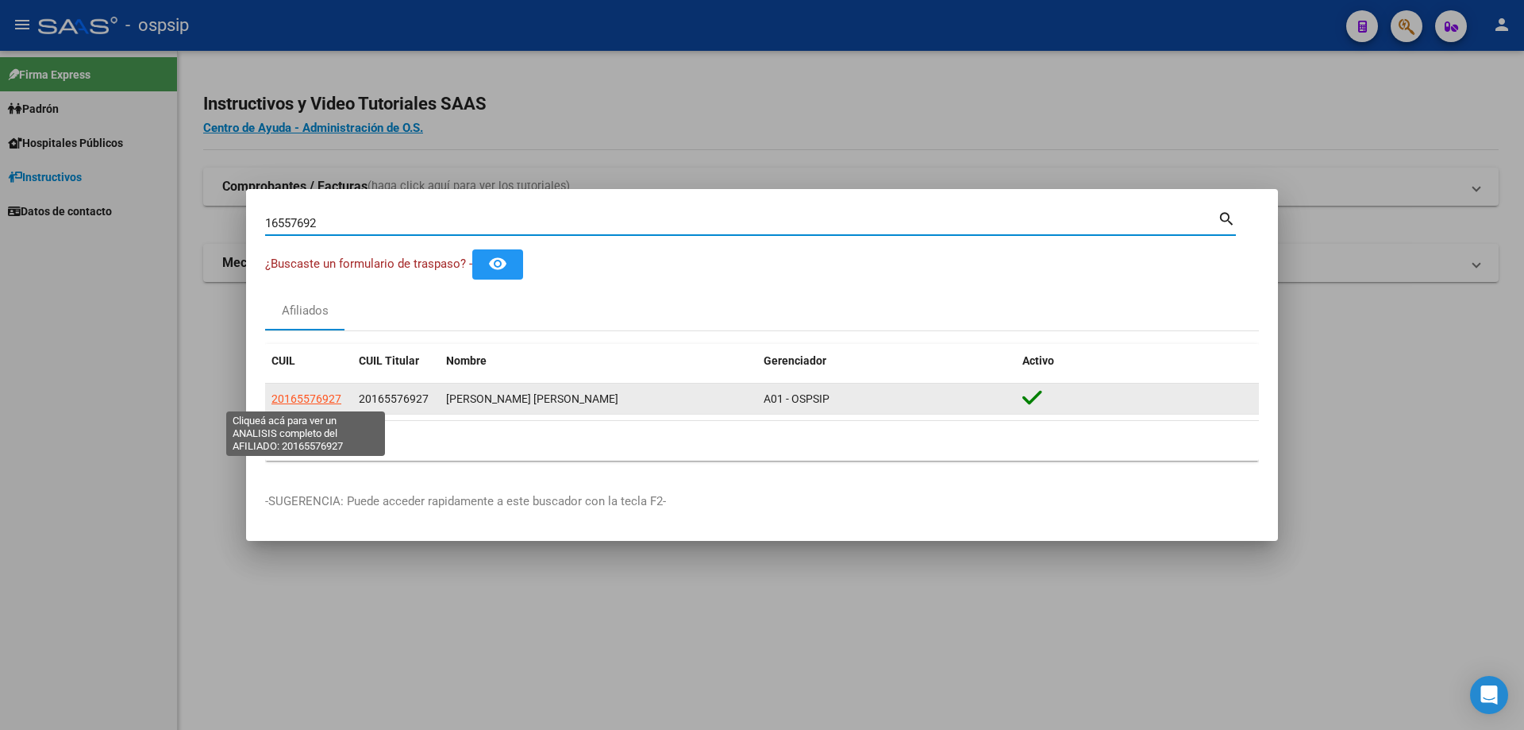
click at [325, 394] on span "20165576927" at bounding box center [306, 398] width 70 height 13
type textarea "20165576927"
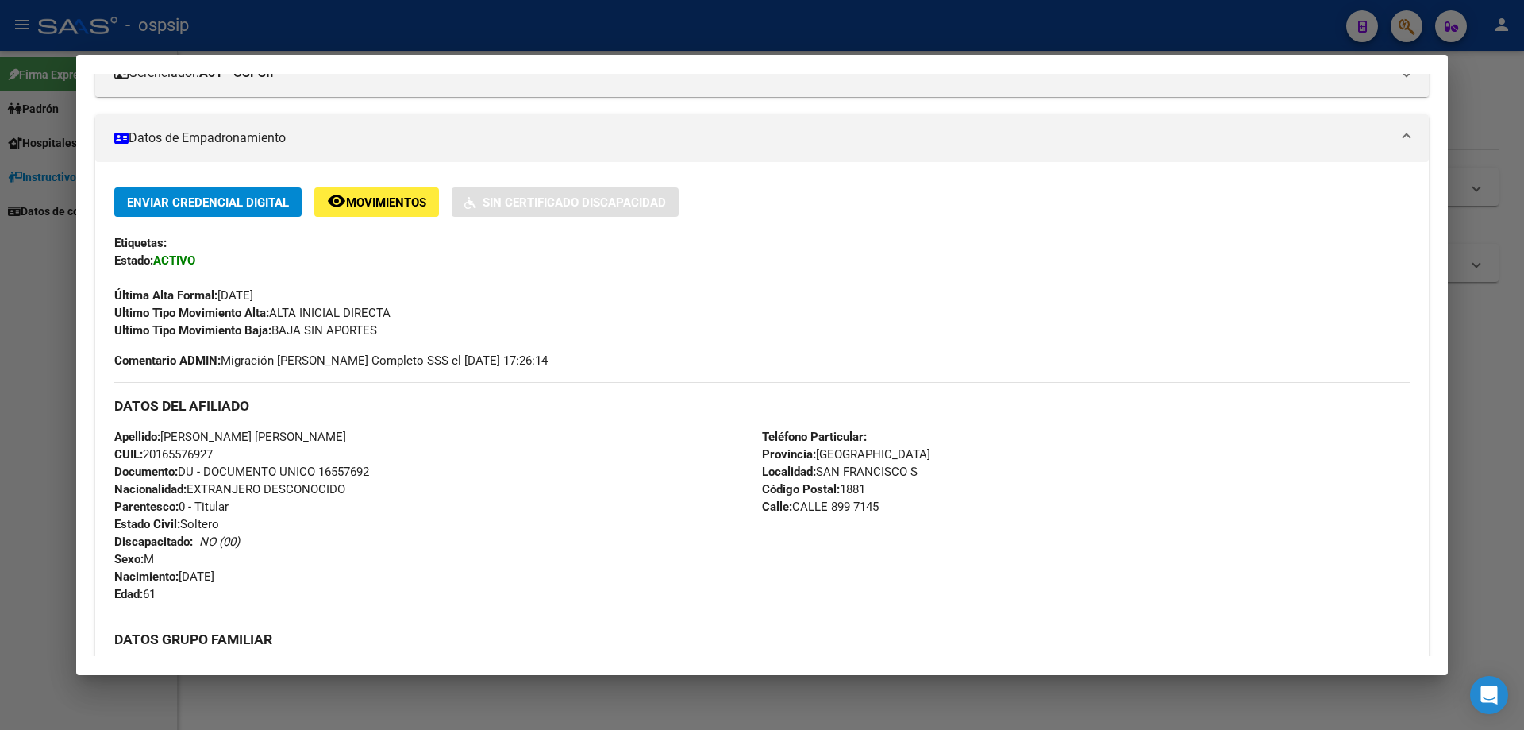
scroll to position [427, 0]
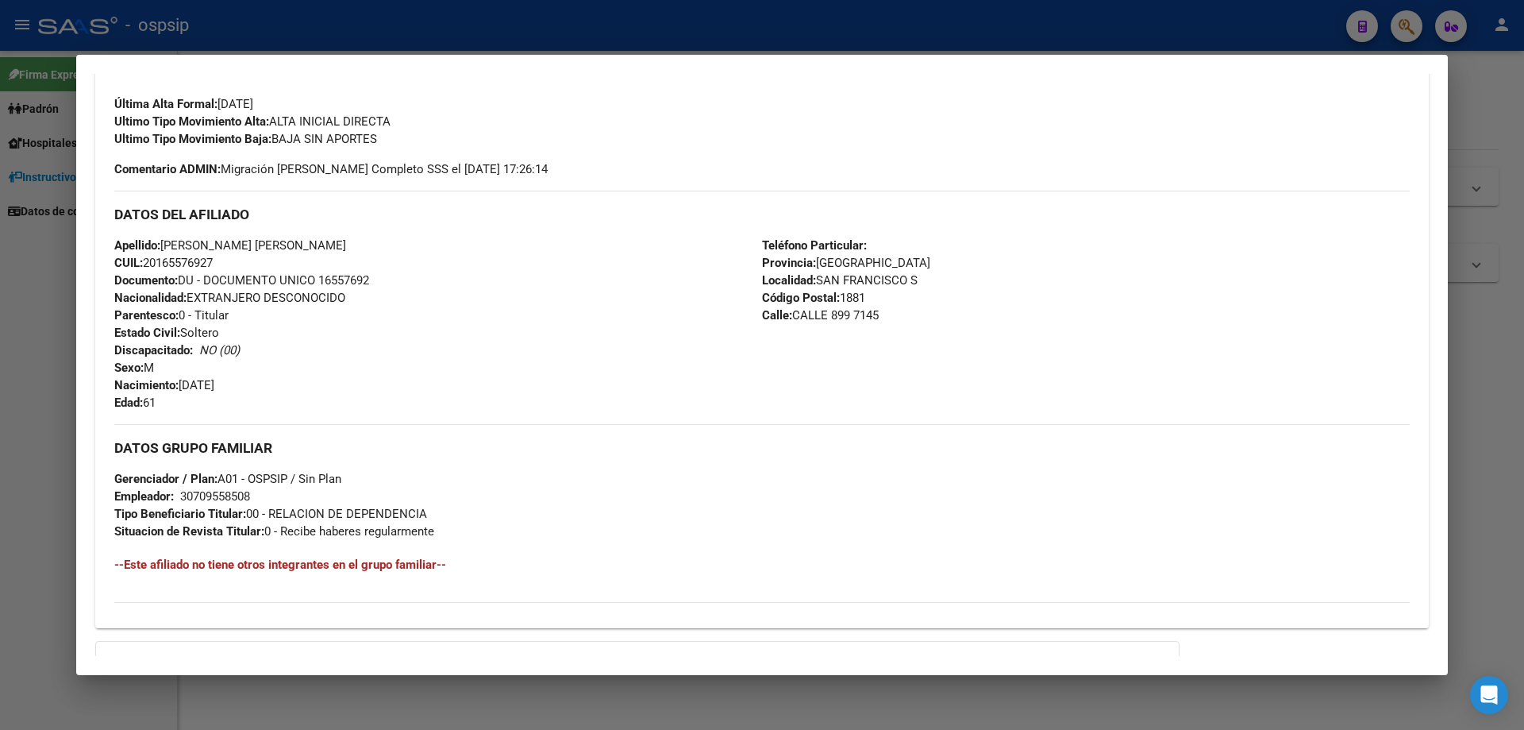
click at [349, 277] on span "Documento: DU - DOCUMENTO UNICO 16557692" at bounding box center [241, 280] width 255 height 14
copy span "16557692"
click at [377, 295] on div "Apellido: [PERSON_NAME] [PERSON_NAME] CUIL: 20165576927 Documento: DU - DOCUMEN…" at bounding box center [438, 324] width 648 height 175
drag, startPoint x: 0, startPoint y: 583, endPoint x: 112, endPoint y: 479, distance: 153.3
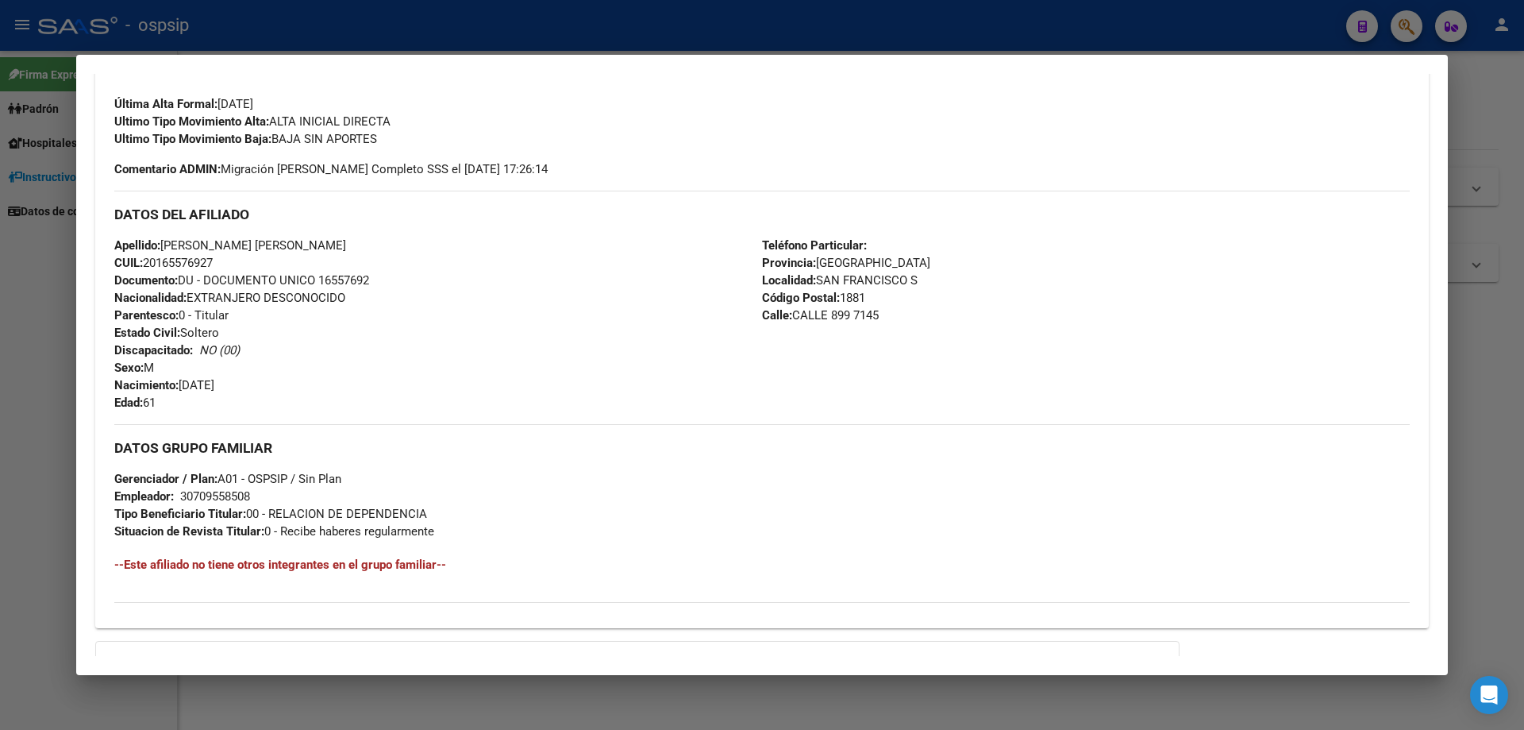
click at [6, 573] on div at bounding box center [762, 365] width 1524 height 730
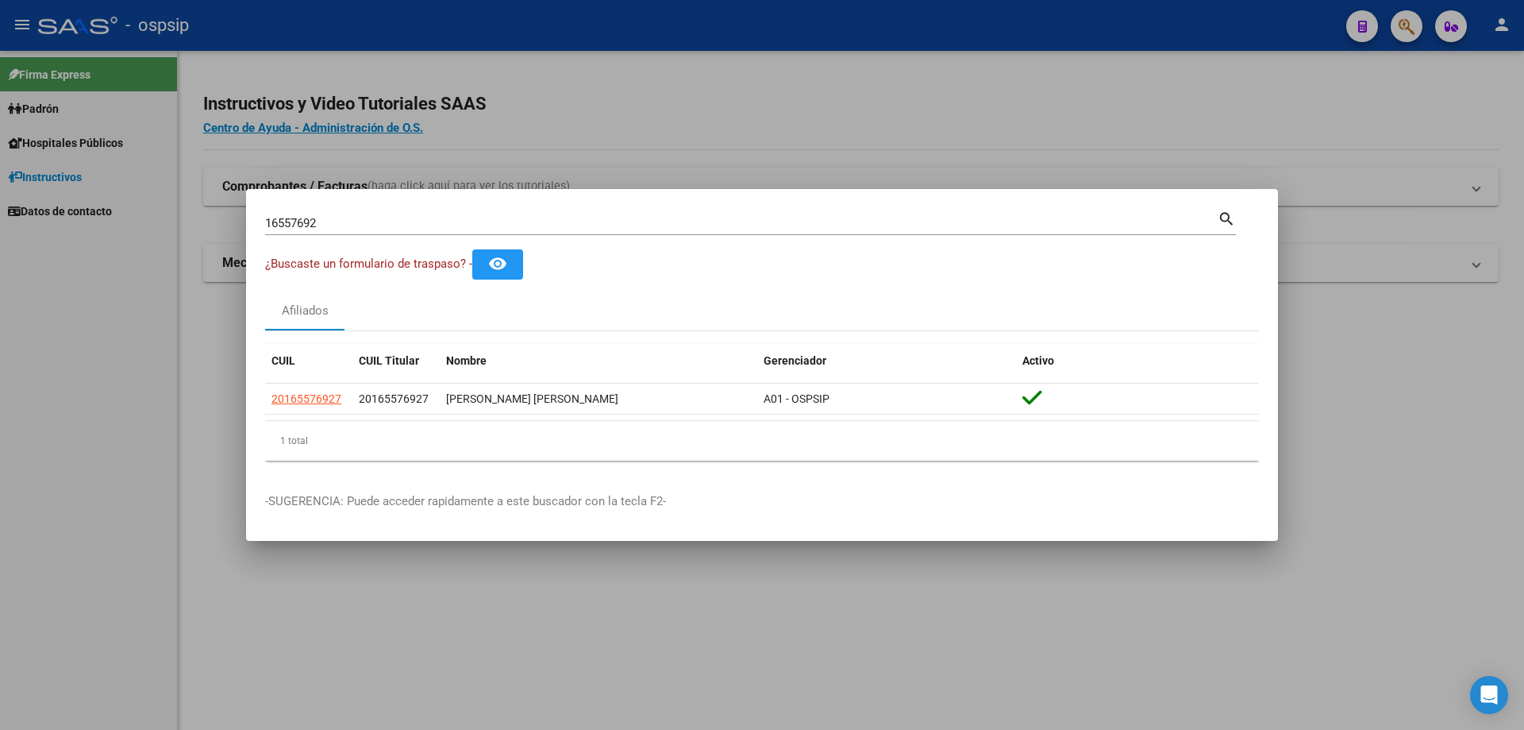
click at [320, 217] on input "16557692" at bounding box center [741, 223] width 953 height 14
click at [311, 213] on div "16557692 Buscar (apellido, dni, cuil, [PERSON_NAME], cuit, obra social)" at bounding box center [741, 223] width 953 height 24
click at [310, 219] on input "16557692" at bounding box center [741, 223] width 953 height 14
paste input "25894988"
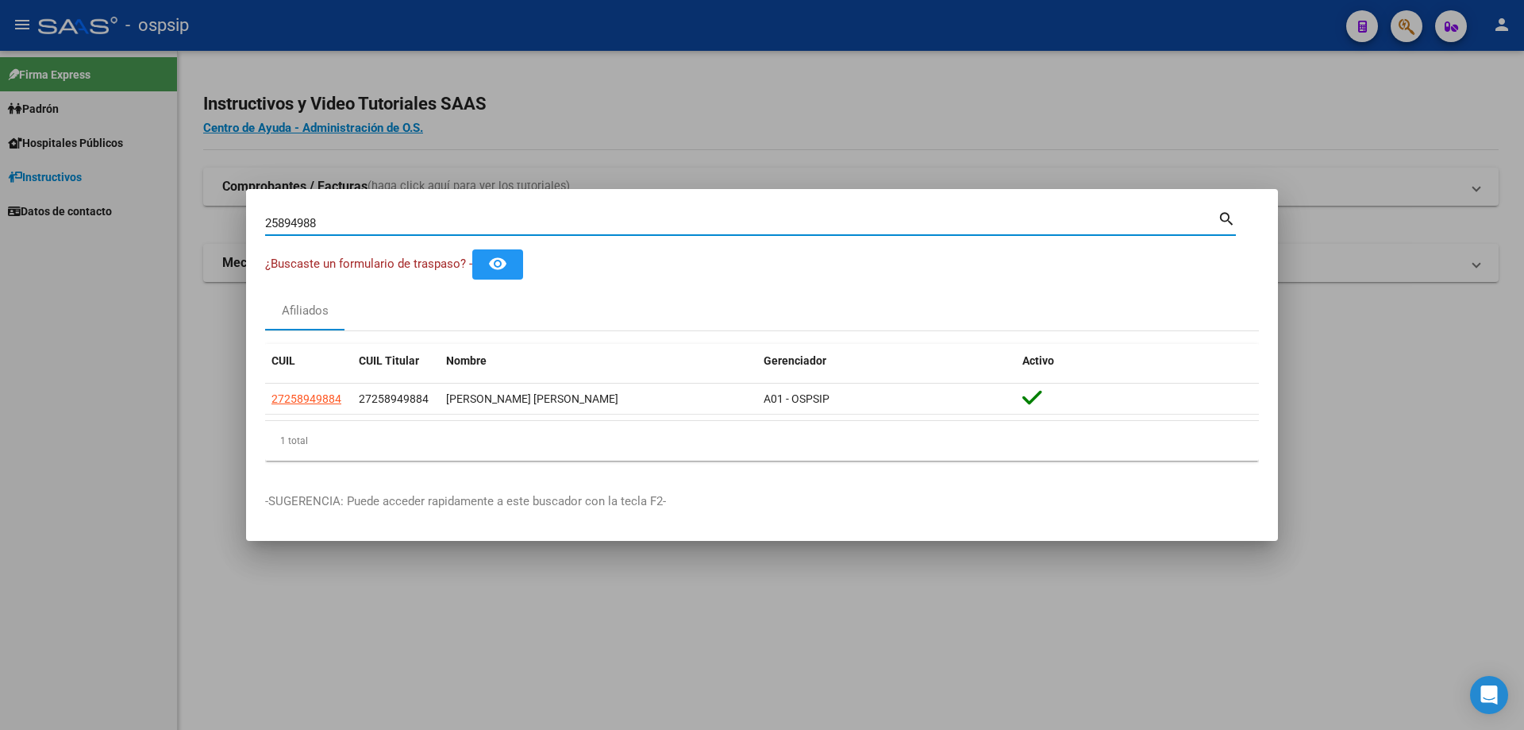
click at [349, 216] on input "25894988" at bounding box center [741, 223] width 953 height 14
paste input "4351387"
click at [322, 221] on input "24351387" at bounding box center [741, 223] width 953 height 14
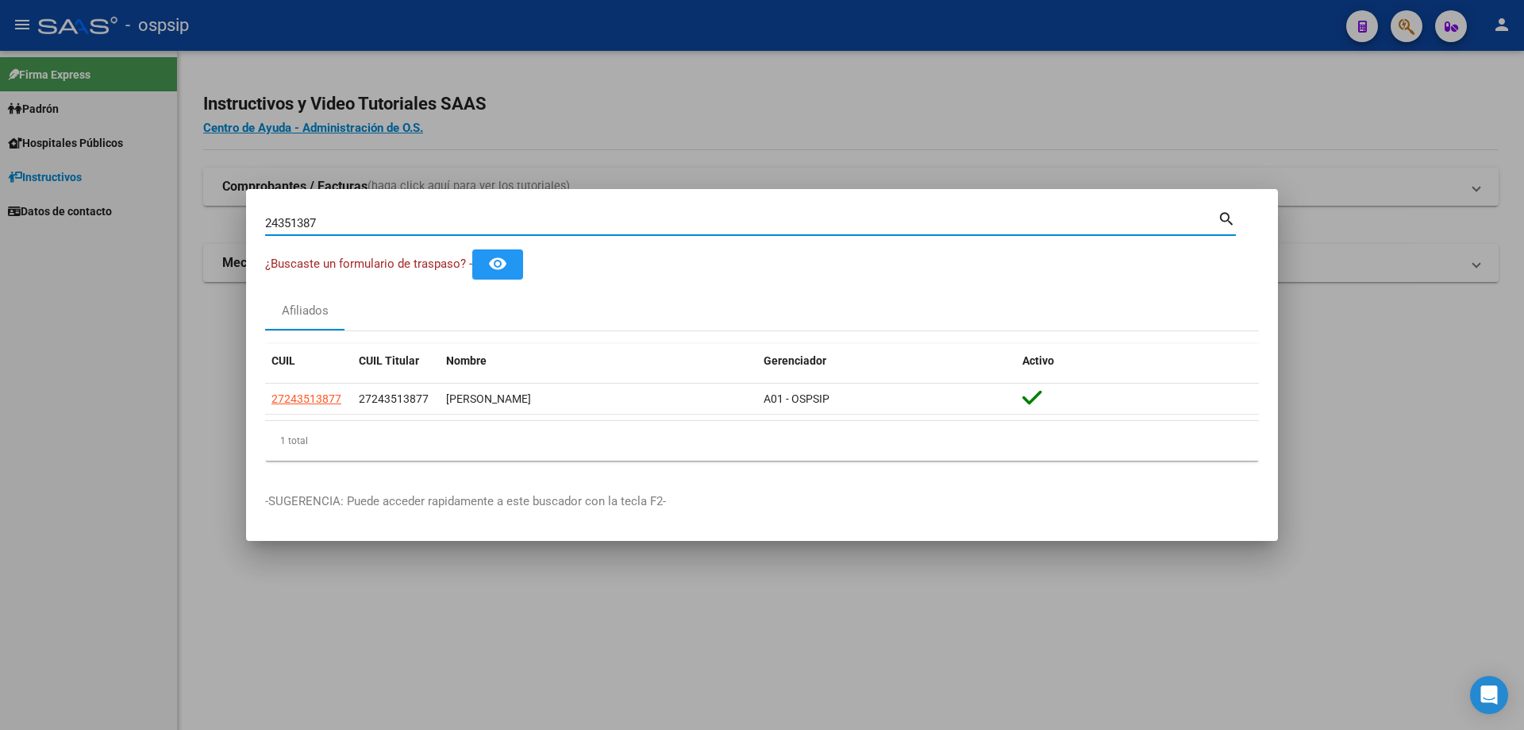
paste input "6841613"
type input "26841613"
